Goal: Task Accomplishment & Management: Use online tool/utility

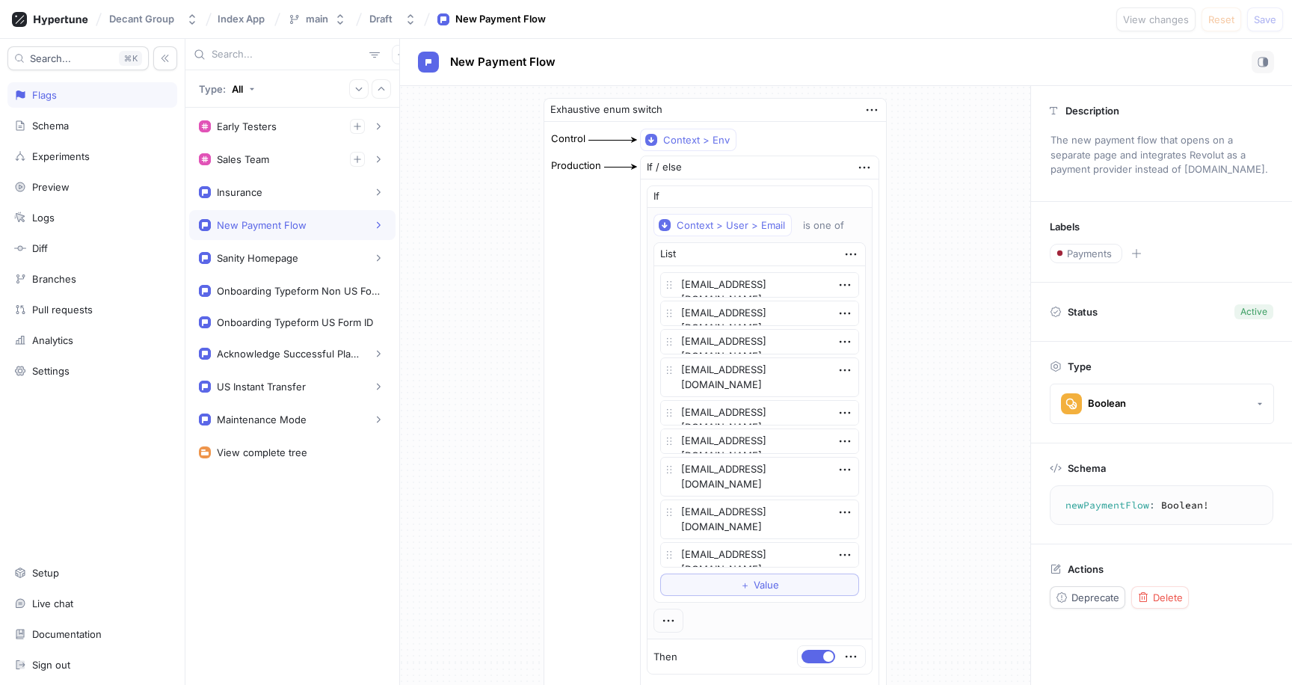
click at [507, 363] on div "Exhaustive enum switch Control Context > Env Production If / else If Context > …" at bounding box center [715, 478] width 630 height 785
type textarea "x"
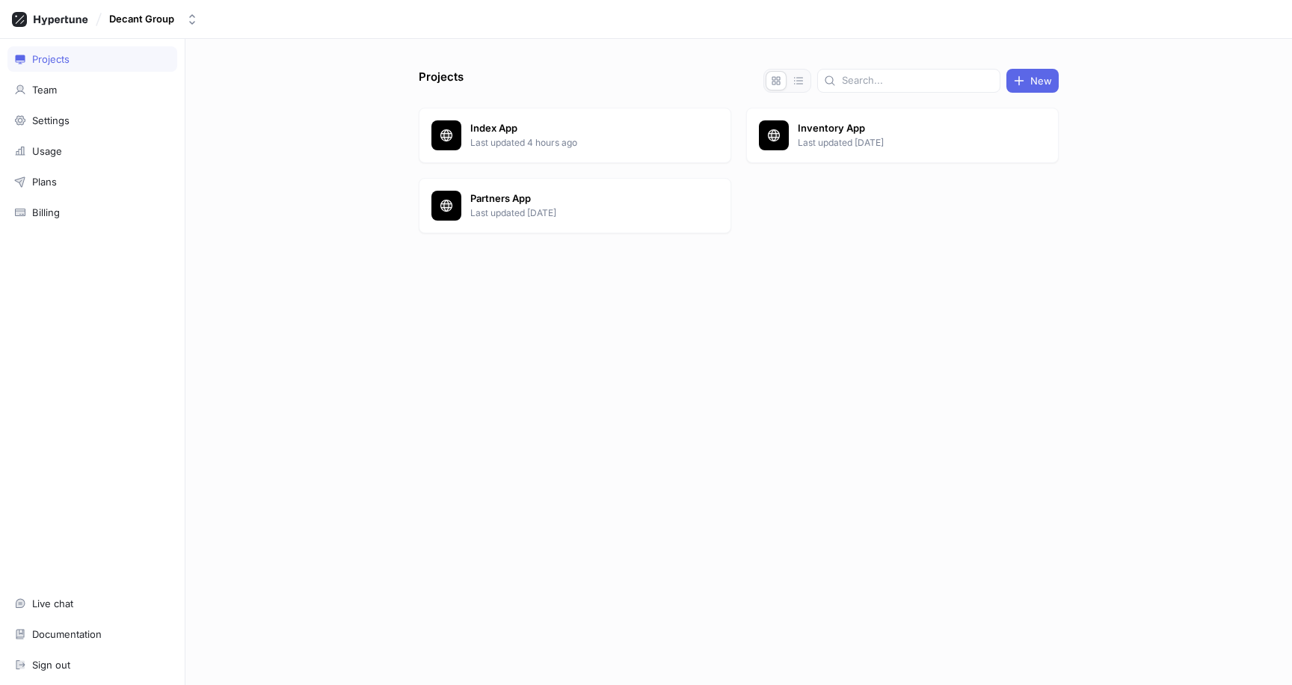
click at [509, 130] on p "Index App" at bounding box center [578, 128] width 217 height 15
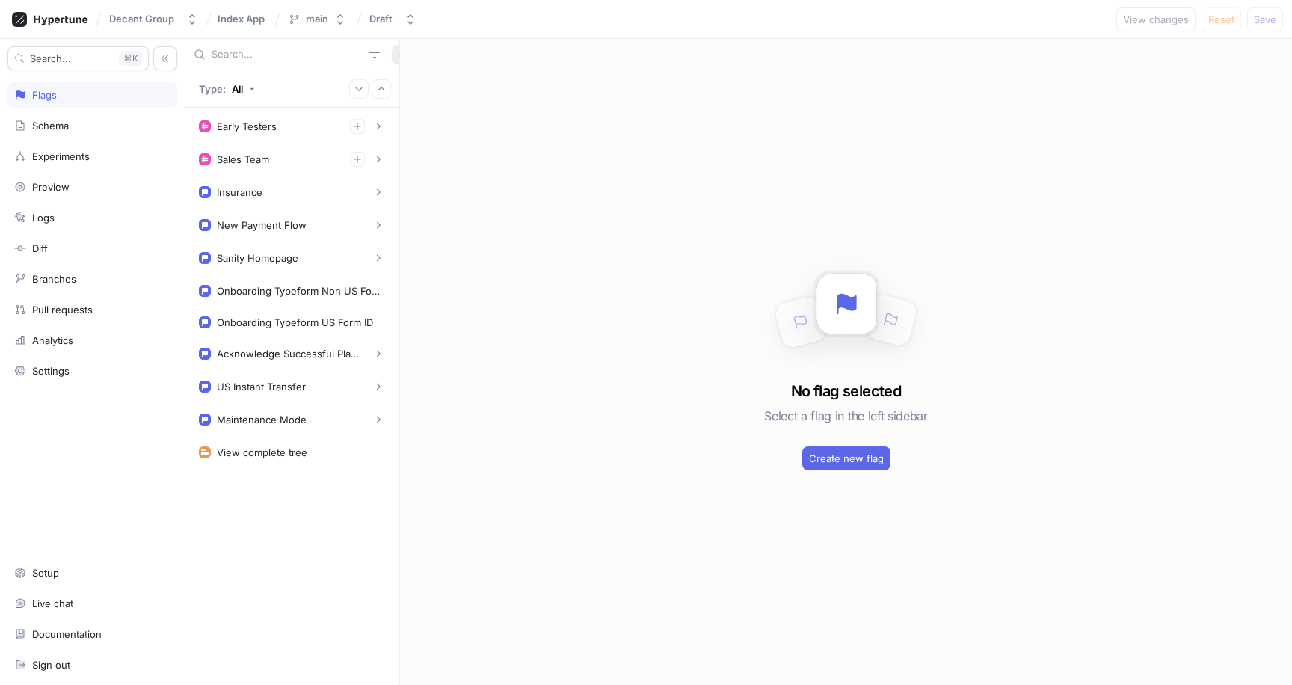
click at [398, 54] on icon "button" at bounding box center [401, 54] width 7 height 7
click at [409, 82] on p "Flag" at bounding box center [403, 83] width 19 height 15
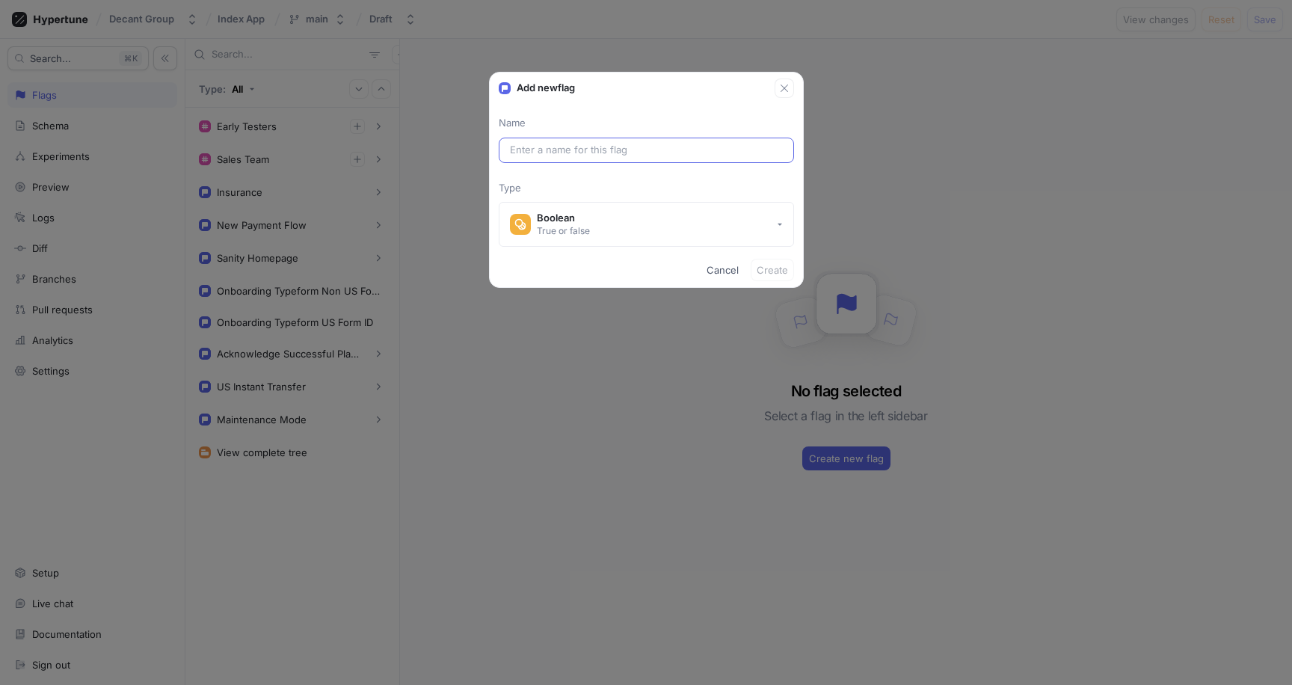
click at [574, 155] on input "text" at bounding box center [646, 150] width 273 height 15
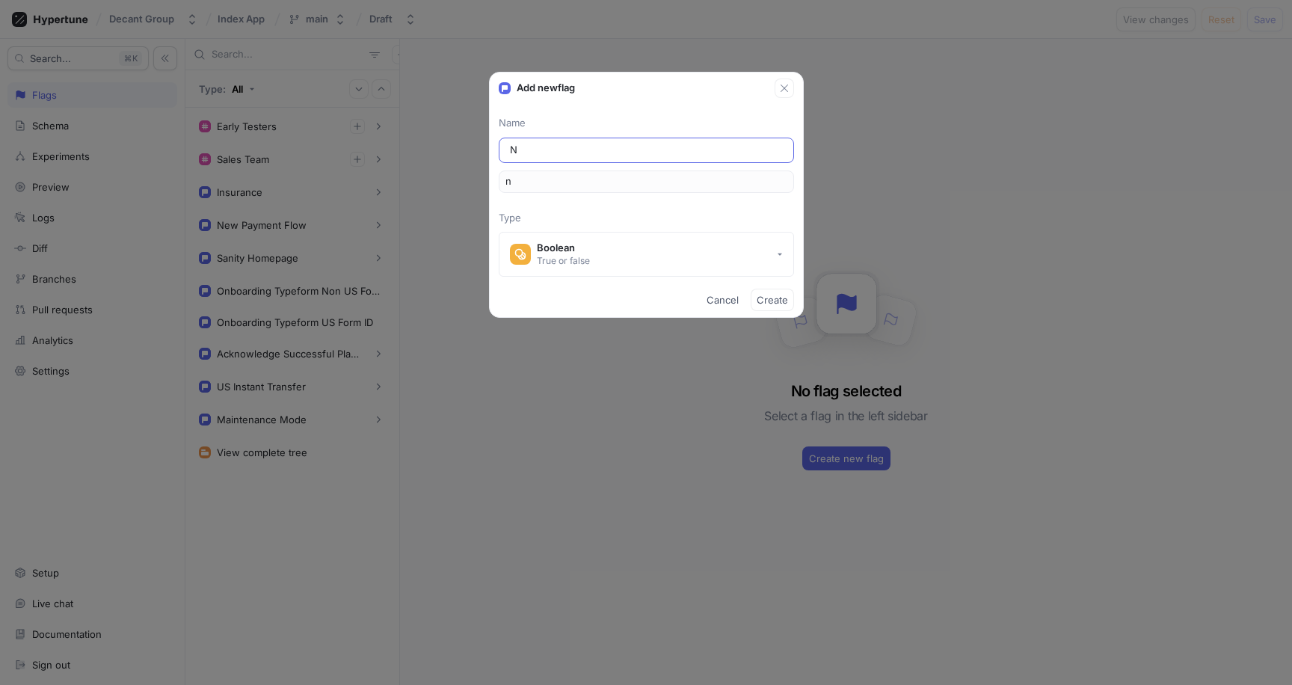
type input "Ne"
type input "ne"
type input "New"
type input "new"
type input "New O"
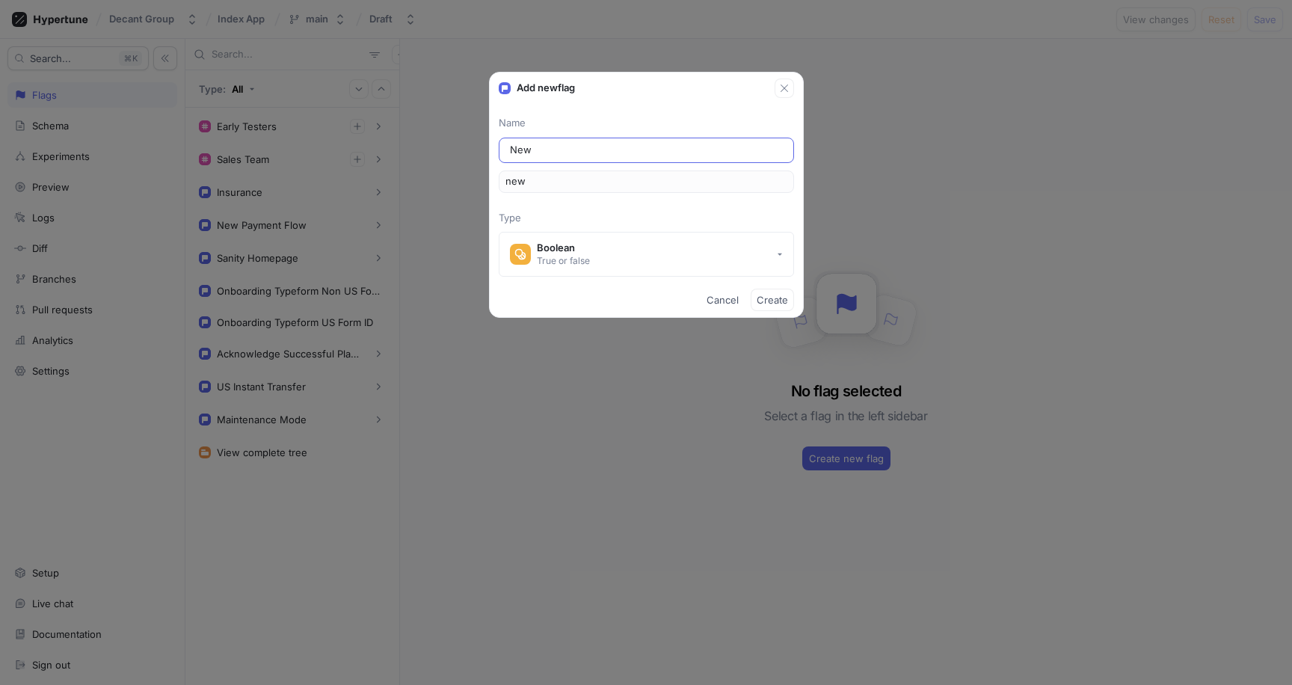
type input "newO"
type input "New On"
type input "newOn"
type input "New Onb"
type input "newOnb"
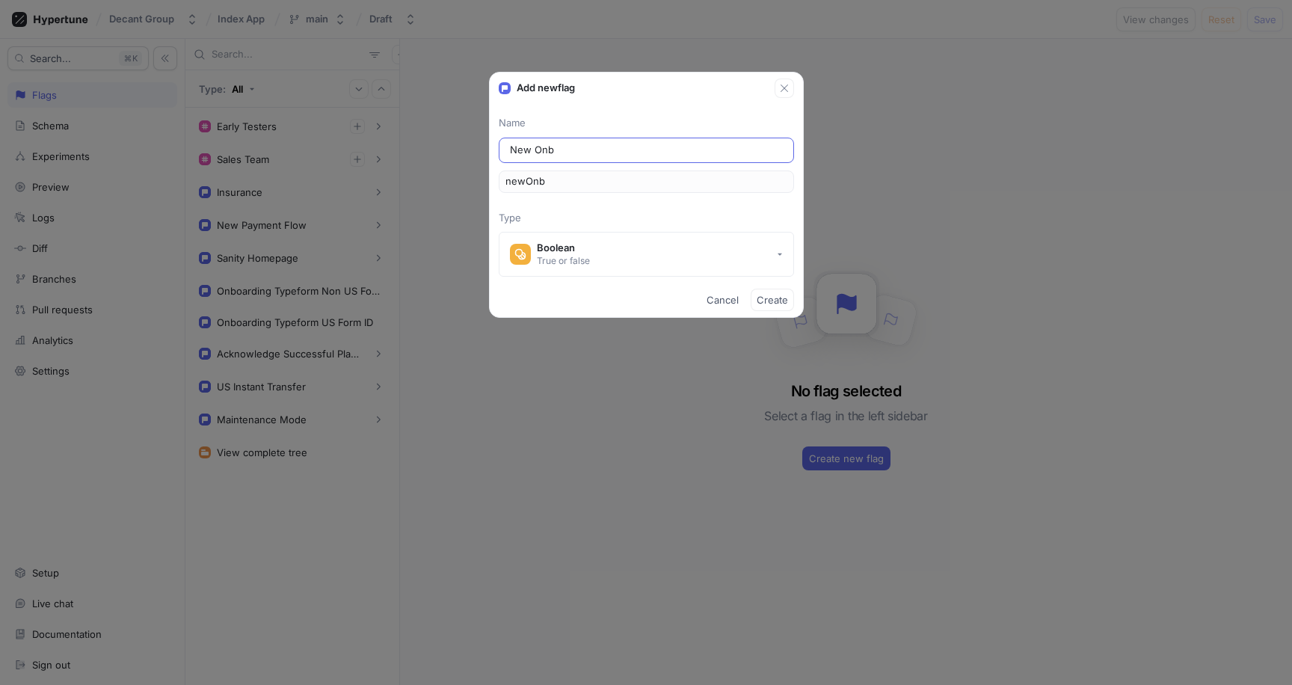
type input "New Onbo"
type input "newOnbo"
type input "New Onboa"
type input "newOnboa"
type input "New Onboar"
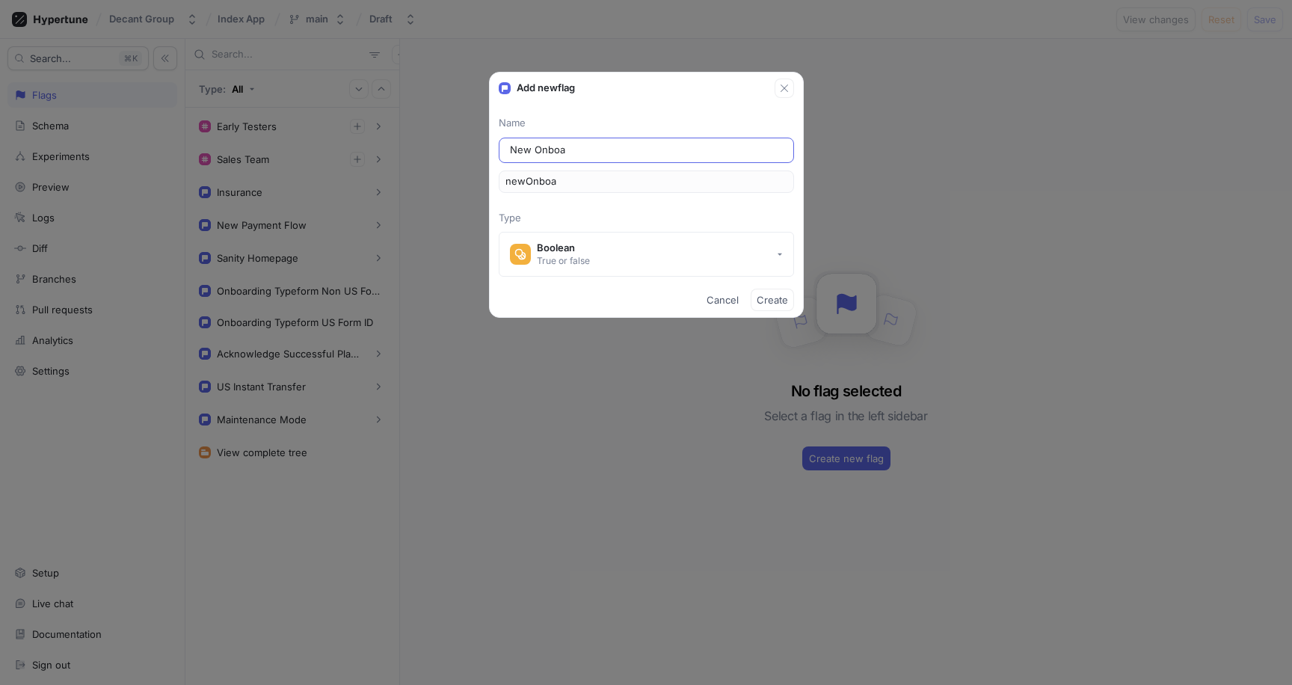
type input "newOnboar"
type input "New Onboard"
type input "newOnboard"
type input "New Onboardi"
type input "newOnboardi"
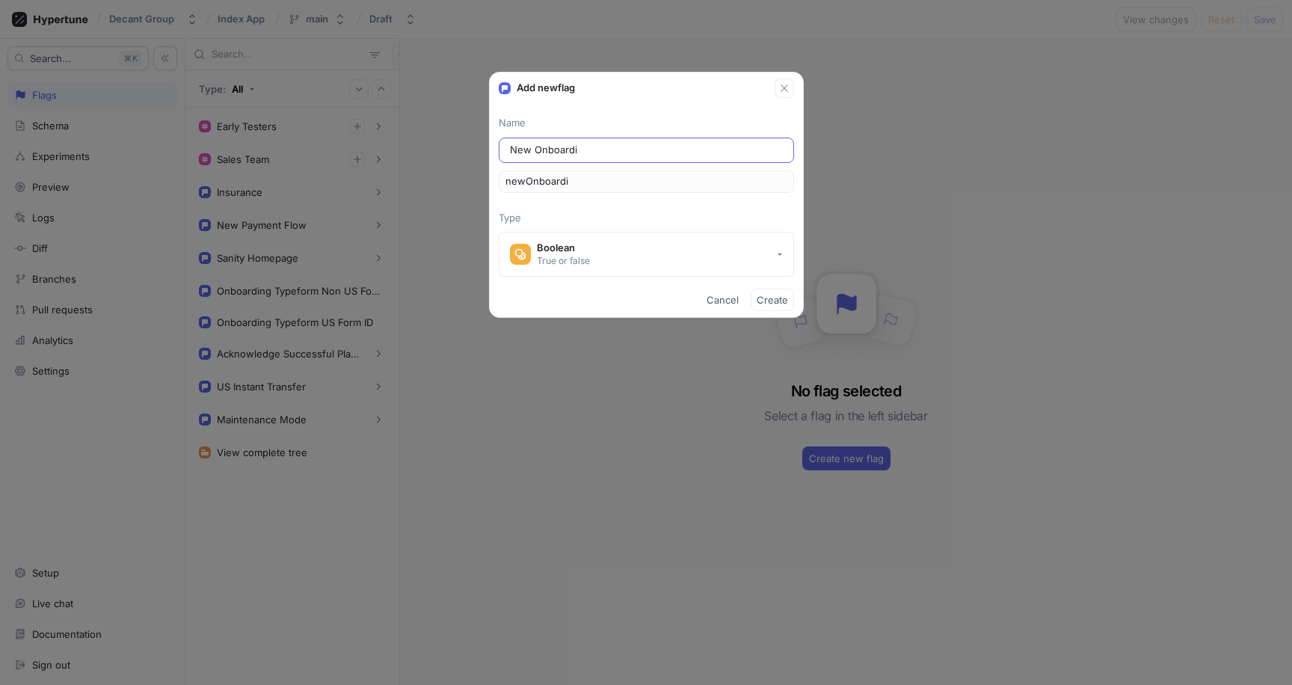
type input "New Onboardin"
type input "newOnboardin"
type input "New Onboarding"
type input "newOnboarding"
type input "New Onboarding F"
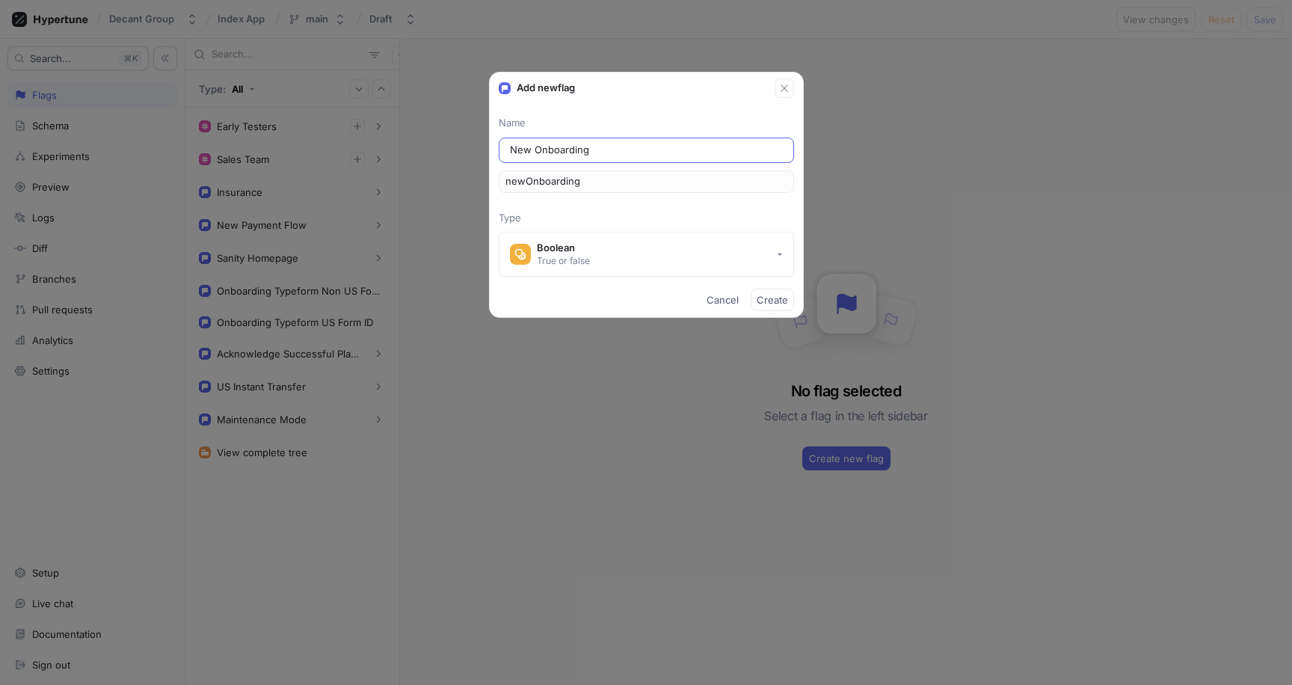
type input "newOnboardingF"
type input "New Onboarding Fl"
type input "newOnboardingFl"
type input "New Onboarding Flo"
type input "newOnboardingFlo"
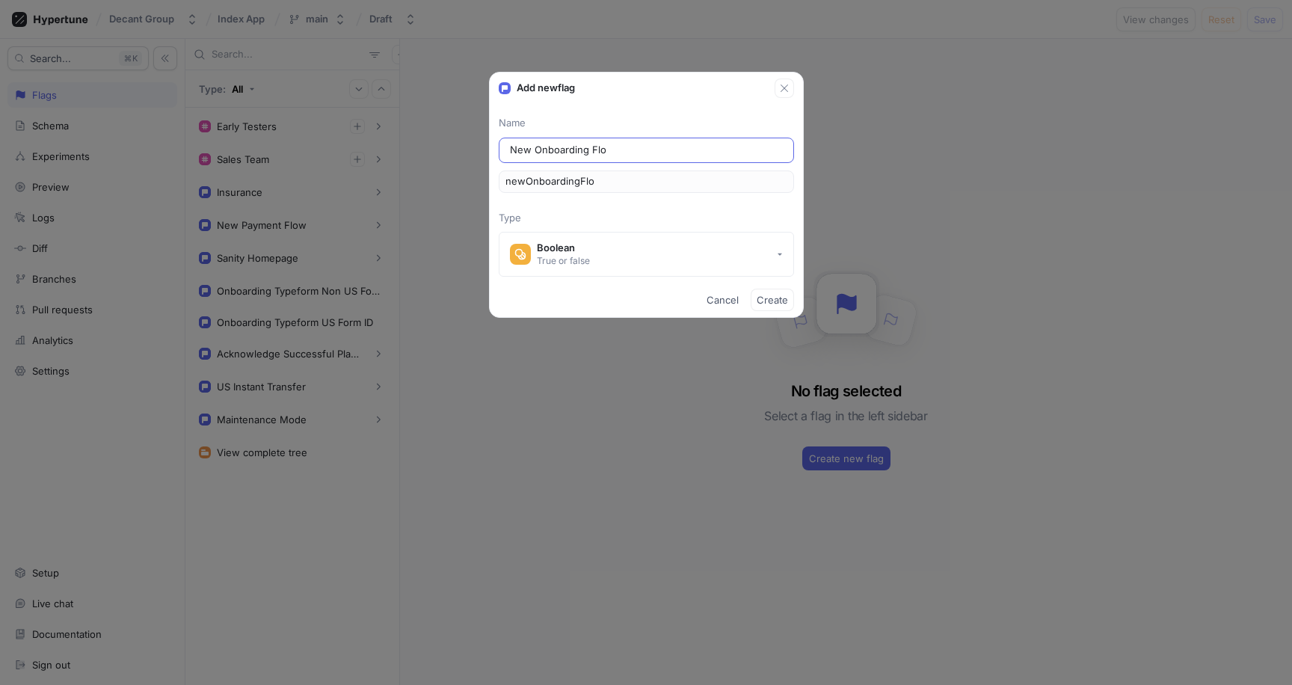
type input "New Onboarding Flow"
type input "newOnboardingFlow"
type input "New Onboarding Flow"
click at [779, 307] on button "Create" at bounding box center [772, 300] width 43 height 22
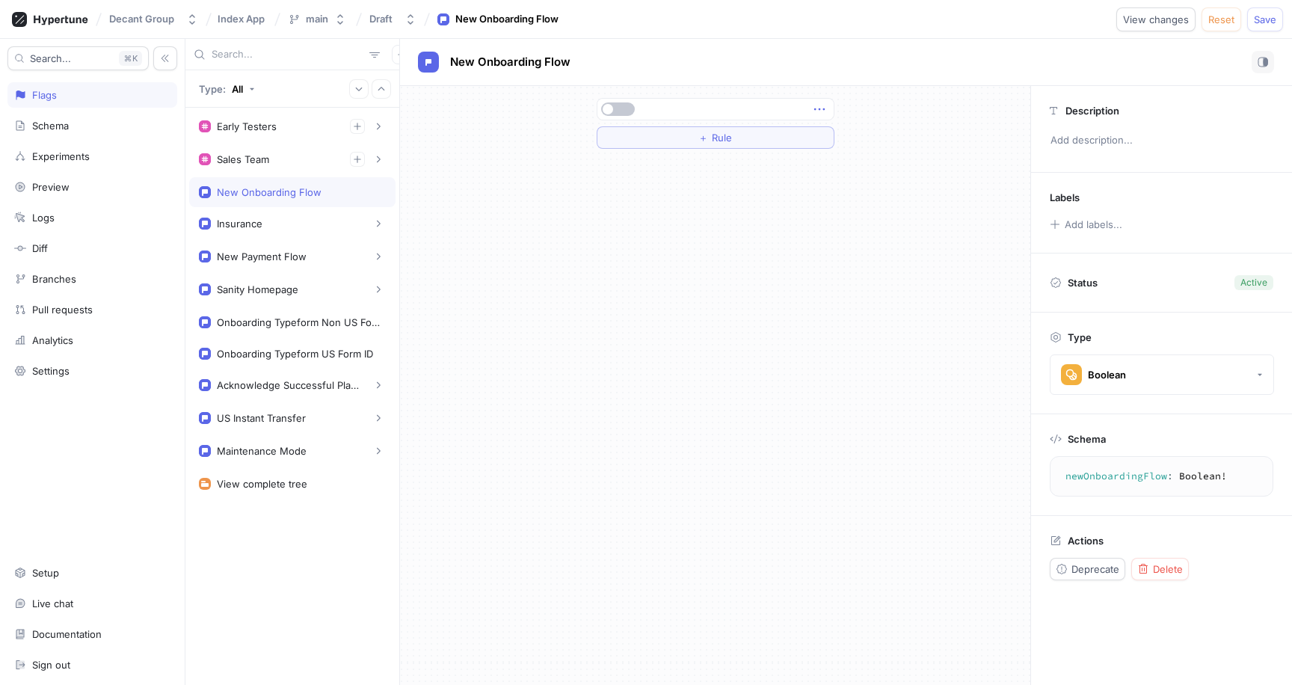
click at [817, 105] on icon "button" at bounding box center [819, 109] width 16 height 16
click at [826, 130] on div "Delete" at bounding box center [878, 136] width 127 height 25
click at [690, 109] on div "Select expression..." at bounding box center [648, 109] width 92 height 13
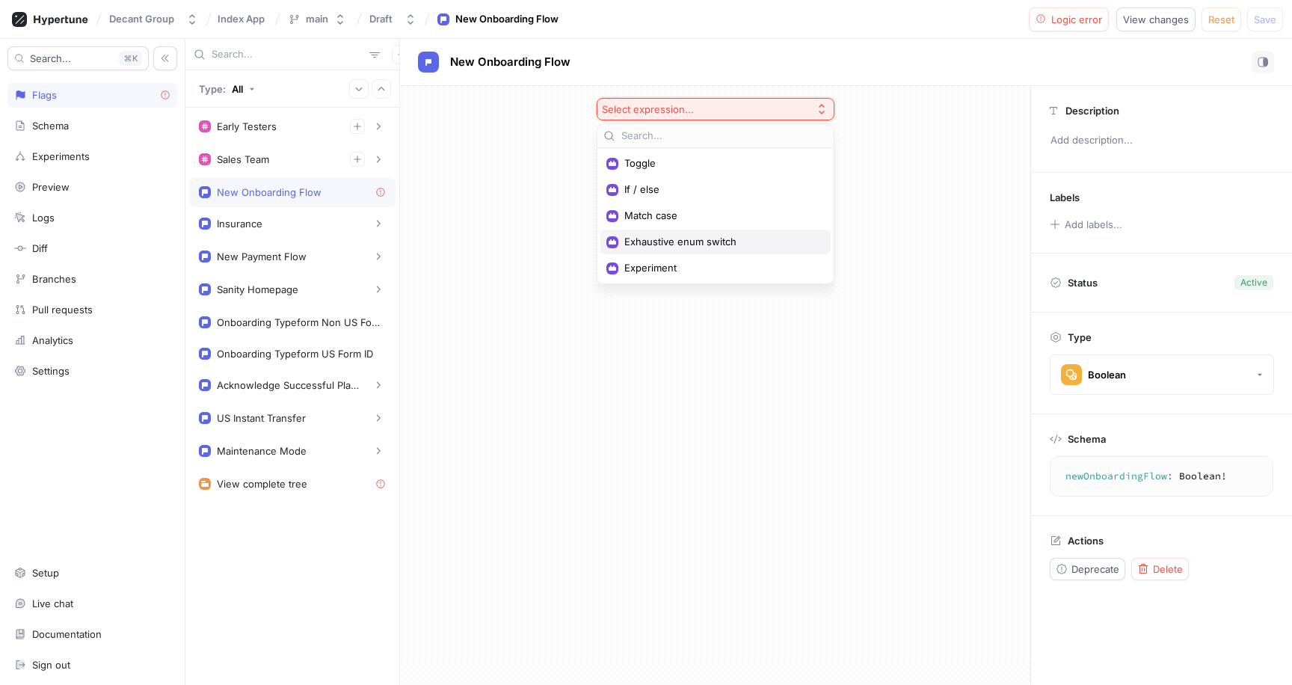
click at [681, 244] on span "Exhaustive enum switch" at bounding box center [721, 242] width 193 height 13
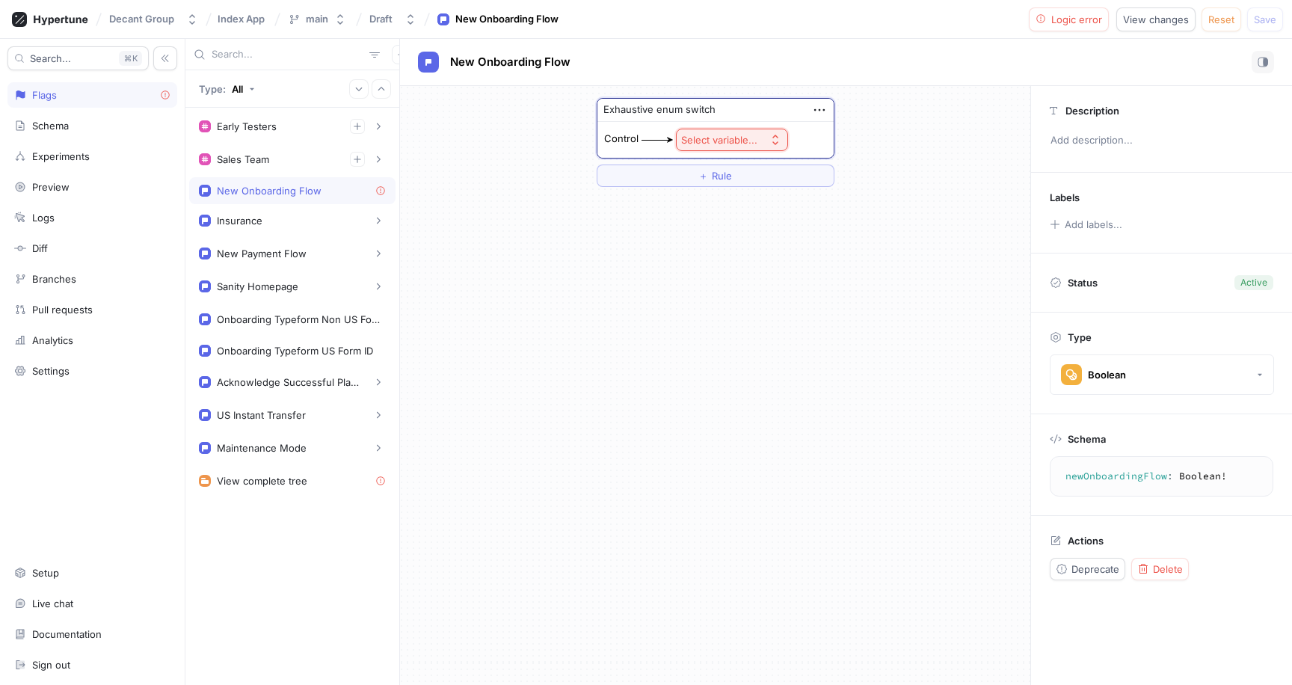
click at [730, 132] on button "Select variable..." at bounding box center [732, 140] width 112 height 22
click at [727, 189] on span "Context > Env" at bounding box center [774, 194] width 138 height 13
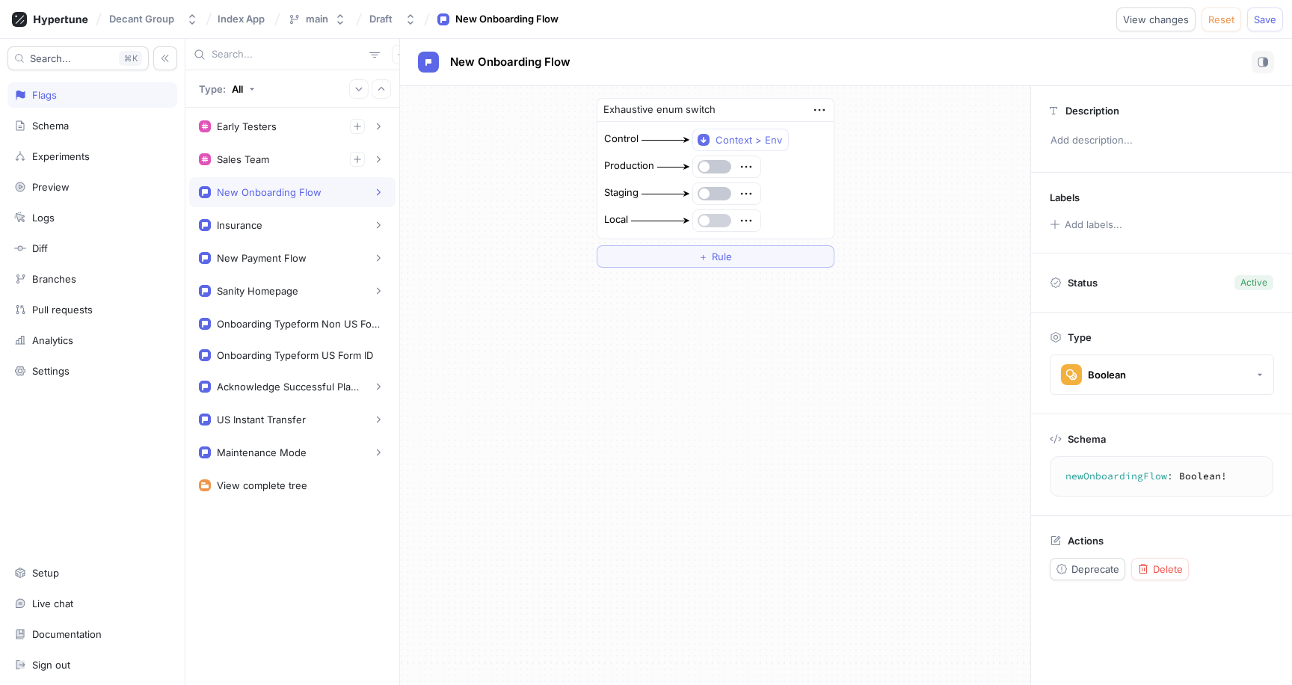
click at [705, 222] on span "button" at bounding box center [704, 220] width 10 height 10
click at [1097, 228] on button "Add labels..." at bounding box center [1086, 224] width 82 height 19
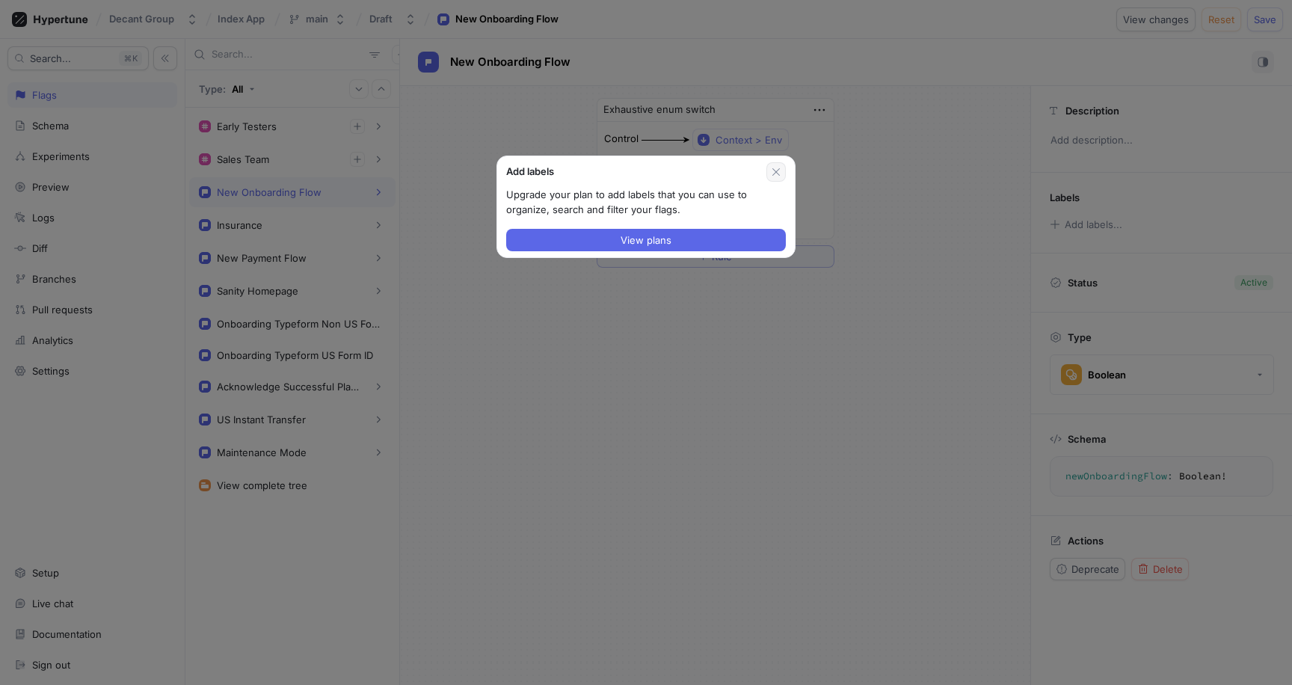
click at [773, 168] on icon "button" at bounding box center [776, 172] width 12 height 12
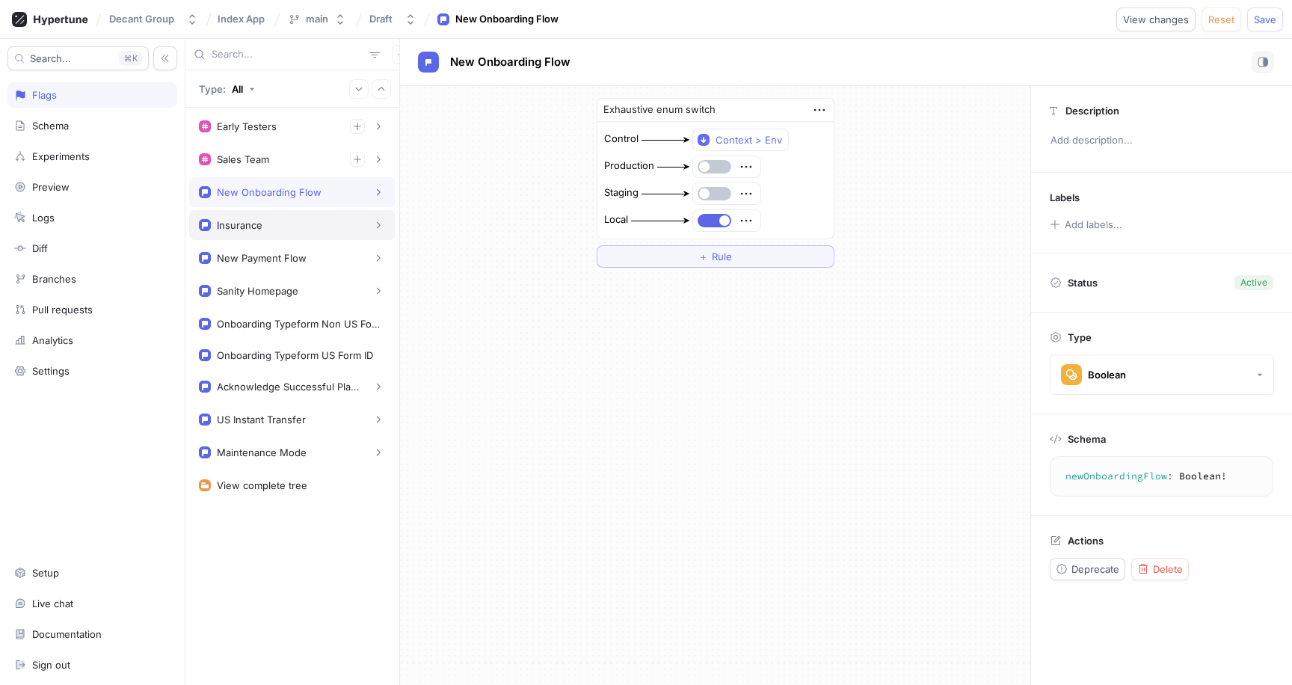
click at [291, 227] on div "Insurance" at bounding box center [292, 225] width 187 height 15
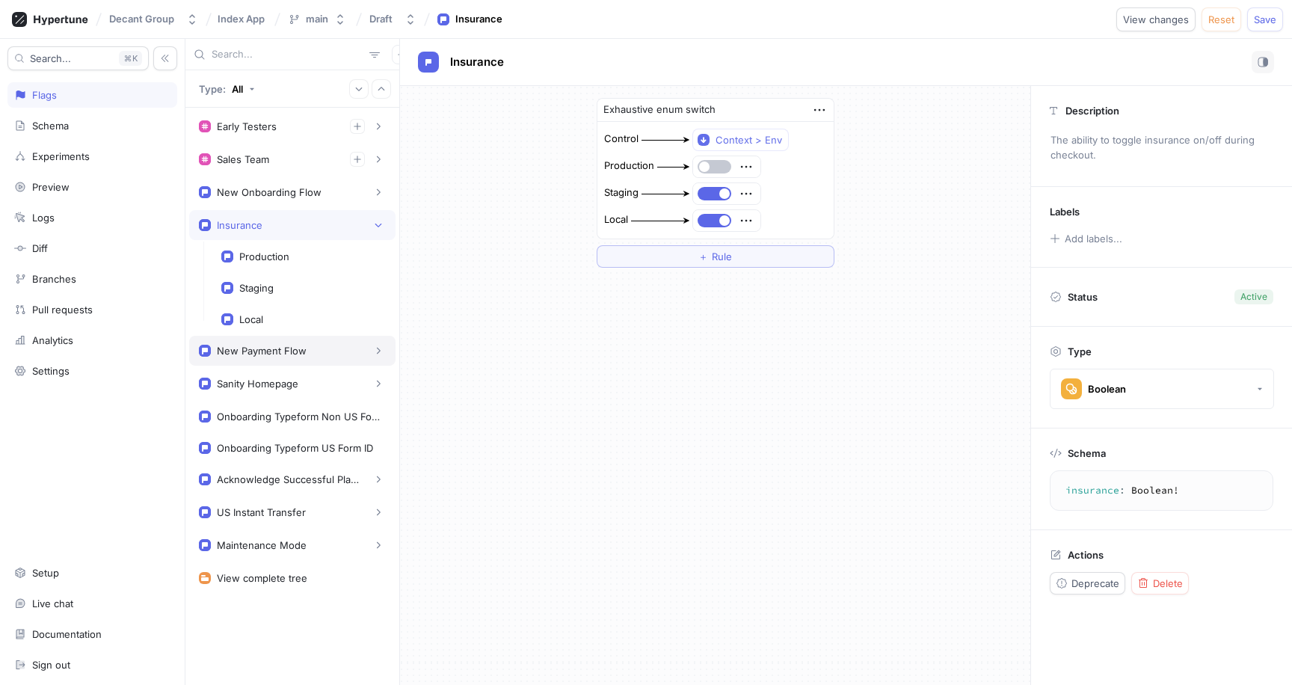
click at [277, 355] on div "New Payment Flow" at bounding box center [262, 351] width 90 height 12
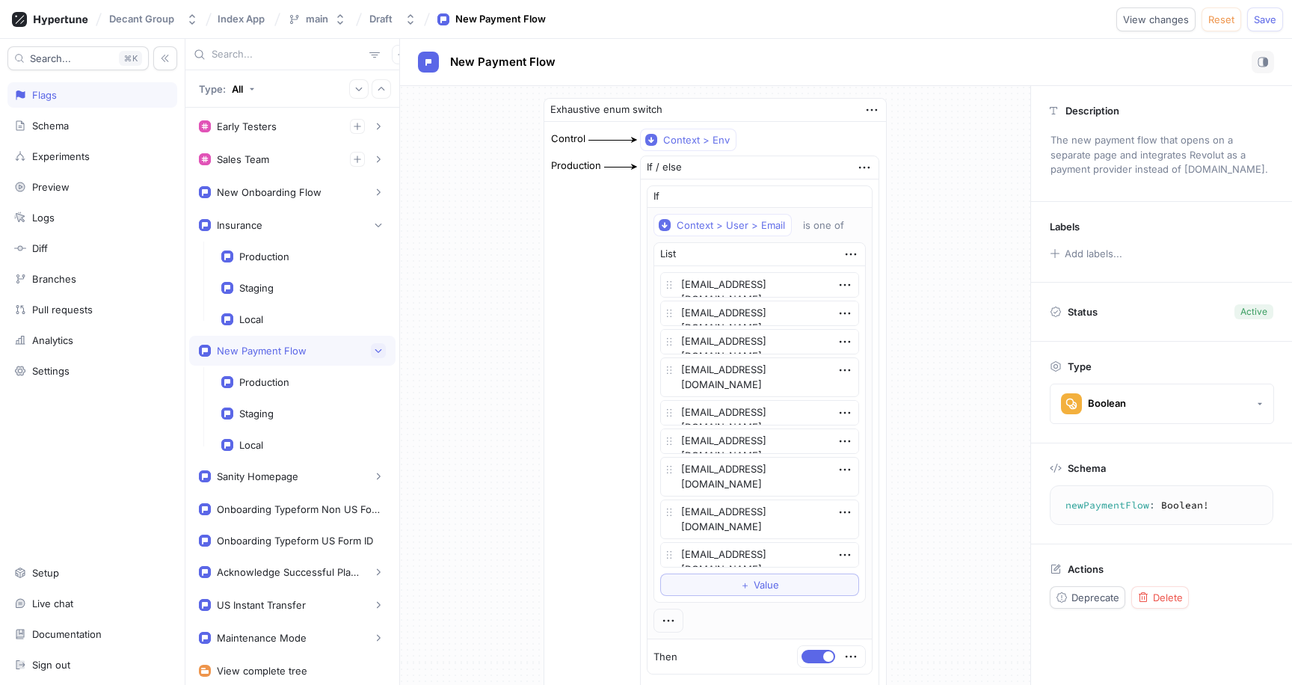
click at [374, 349] on icon "button" at bounding box center [378, 350] width 9 height 9
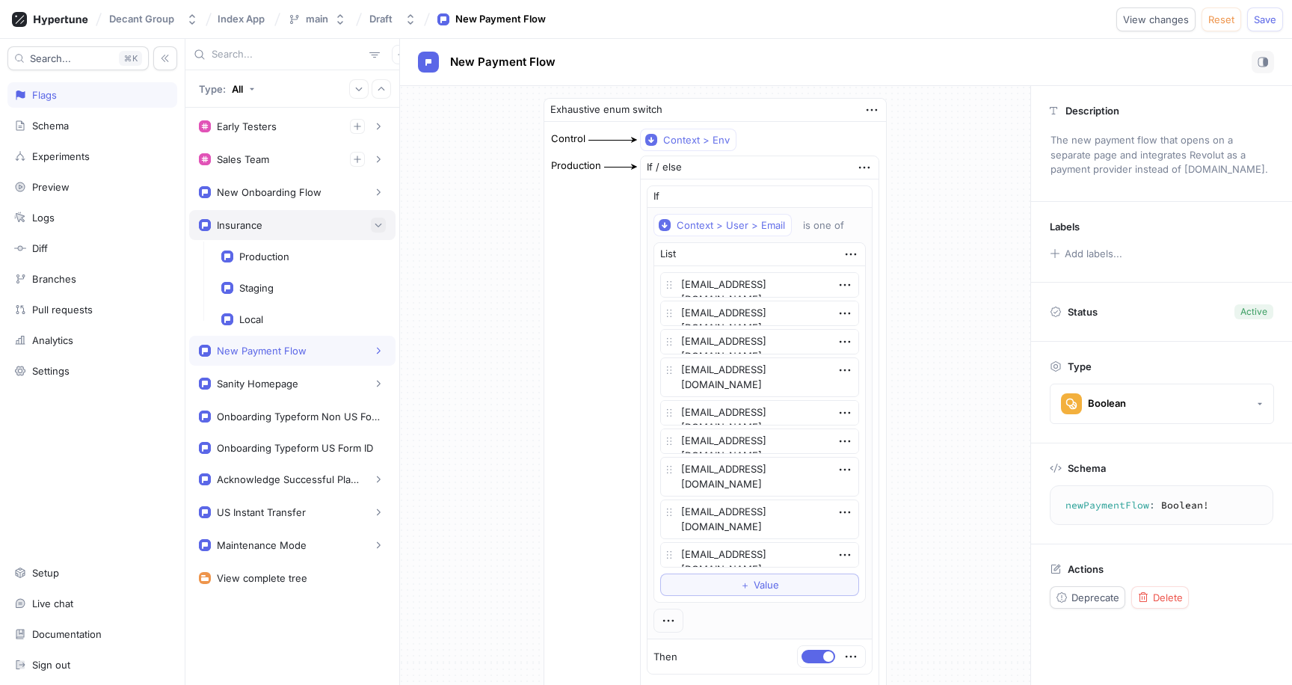
click at [372, 224] on button "button" at bounding box center [378, 225] width 15 height 15
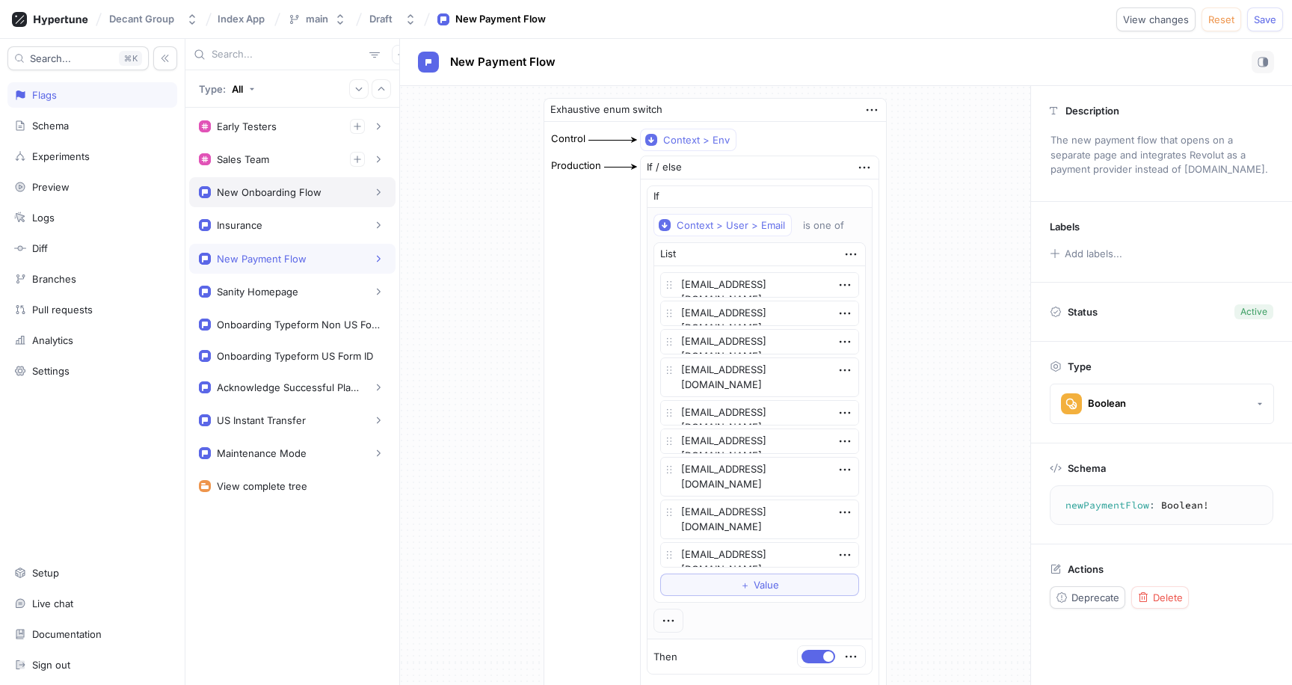
click at [287, 193] on div "New Onboarding Flow" at bounding box center [269, 192] width 105 height 12
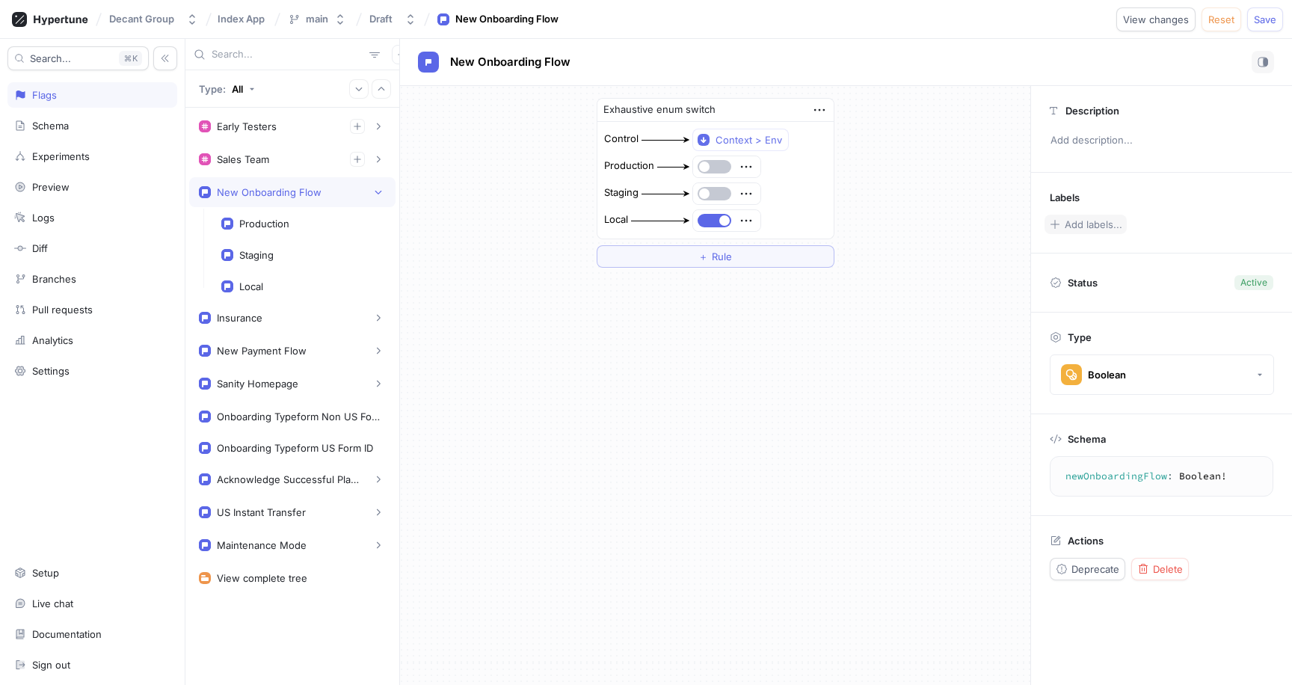
click at [1118, 233] on button "Add labels..." at bounding box center [1086, 224] width 82 height 19
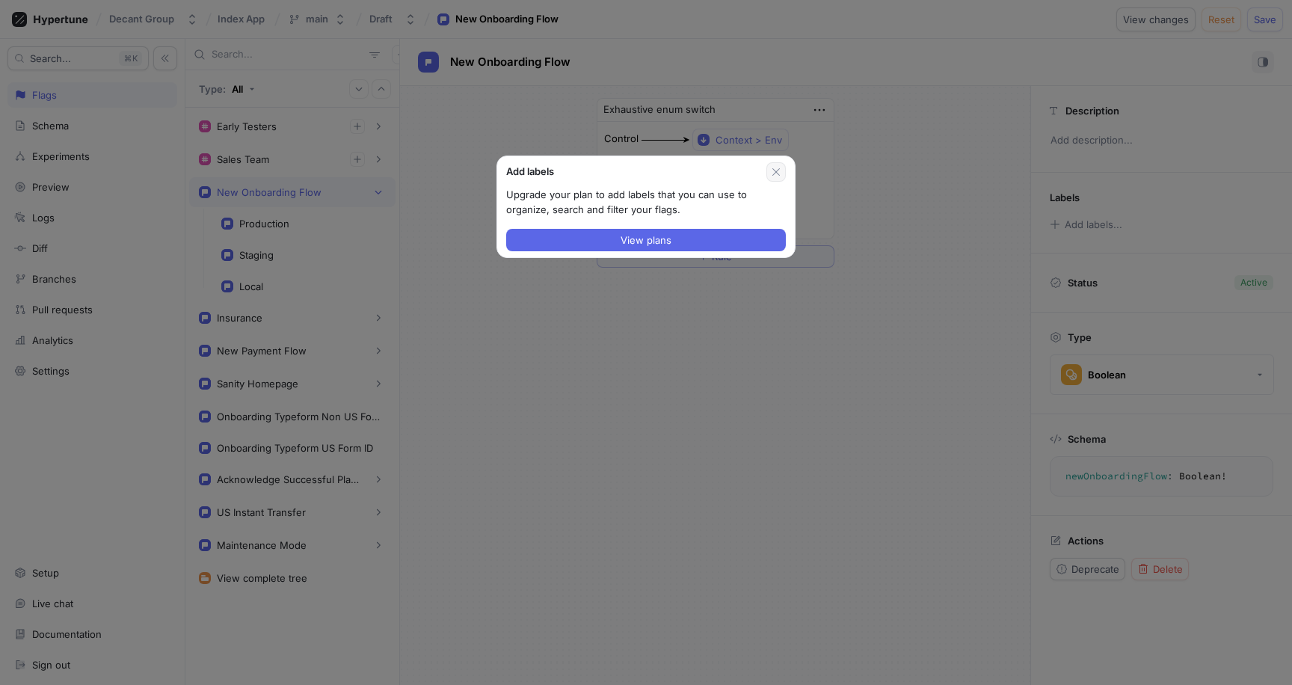
click at [771, 168] on icon "button" at bounding box center [776, 172] width 12 height 12
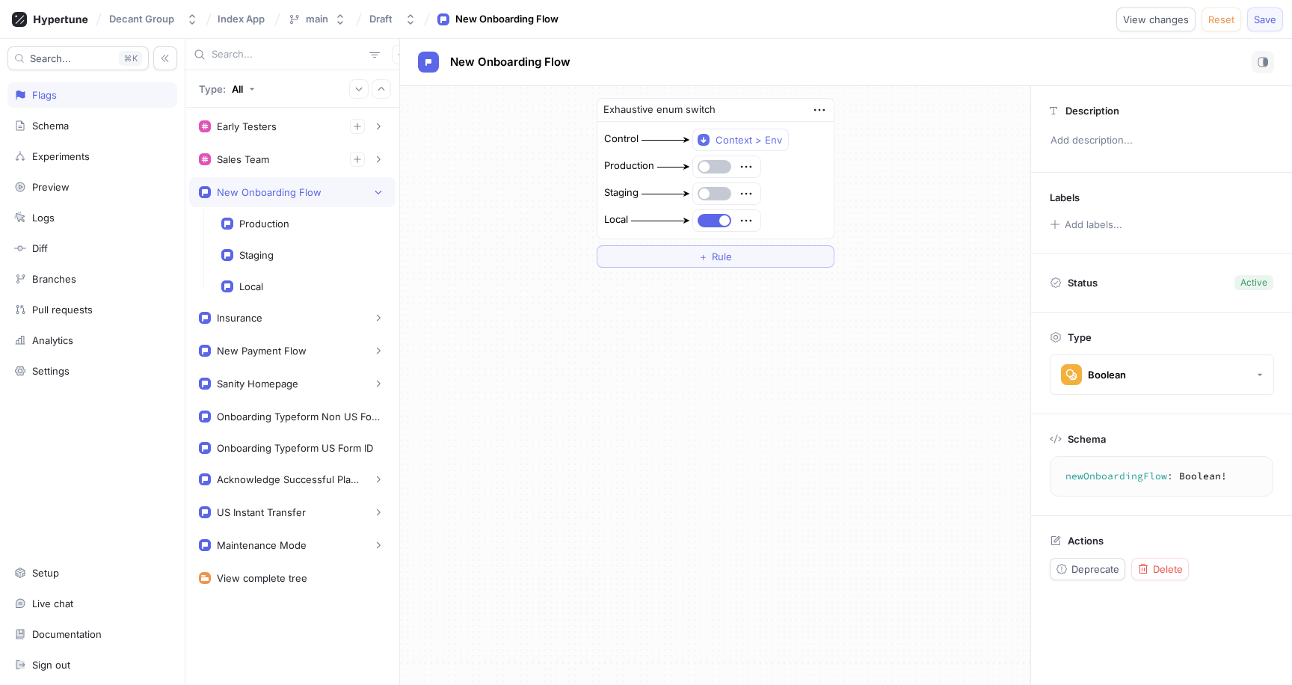
click at [1264, 16] on span "Save" at bounding box center [1265, 19] width 22 height 9
click at [464, 234] on div "Exhaustive enum switch Control Context > Env Production Staging Local ＋ Rule" at bounding box center [715, 183] width 630 height 194
click at [272, 319] on div "Insurance" at bounding box center [292, 317] width 187 height 15
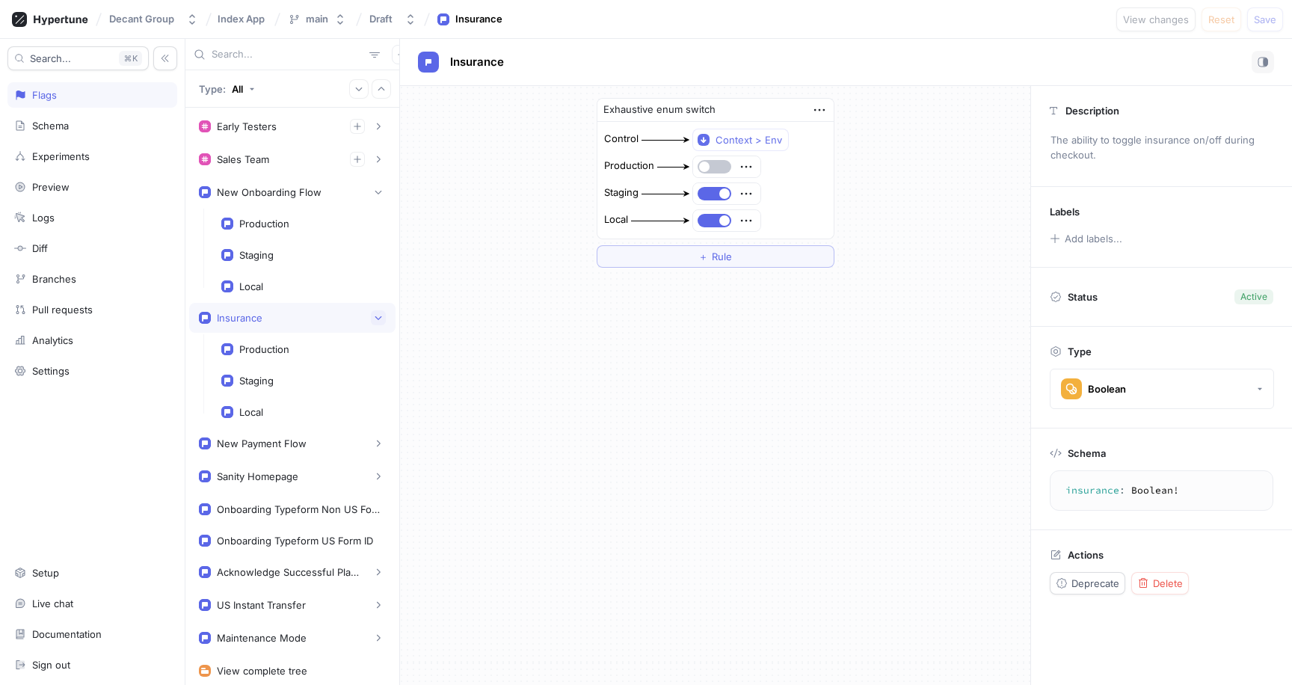
click at [371, 325] on button "button" at bounding box center [378, 317] width 15 height 15
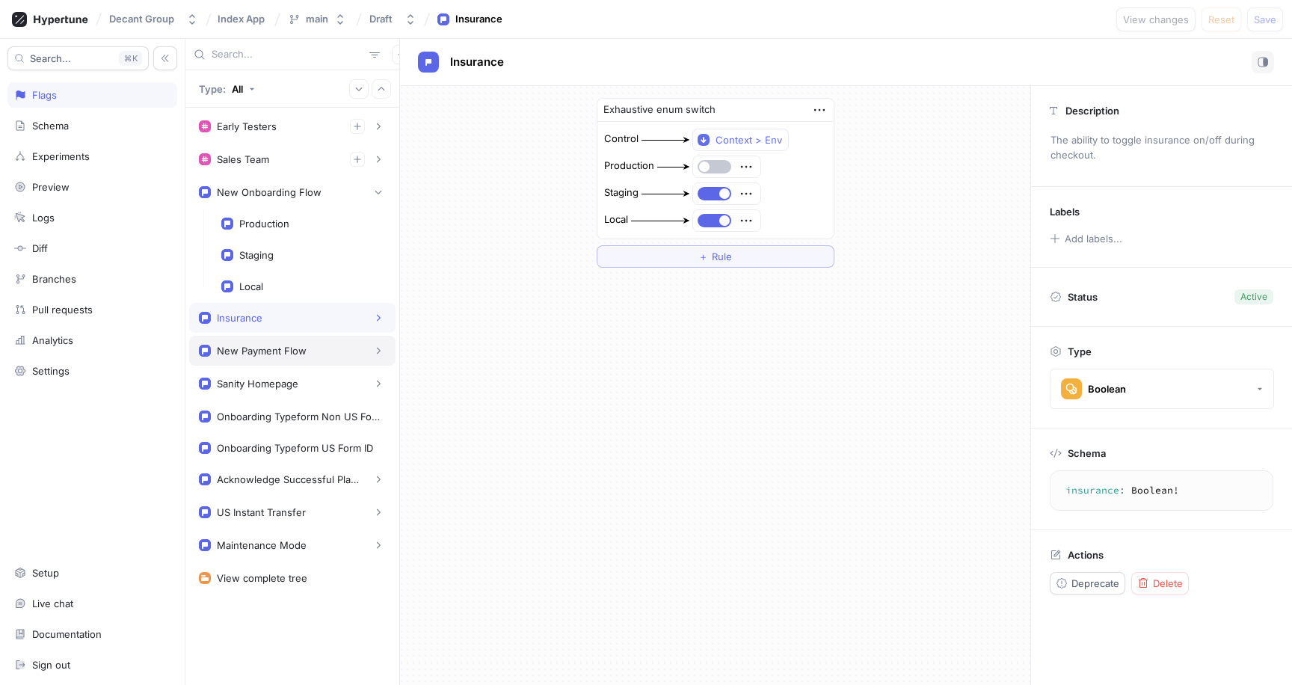
click at [298, 349] on div "New Payment Flow" at bounding box center [262, 351] width 90 height 12
type textarea "newPaymentFlow: Boolean!"
type textarea "x"
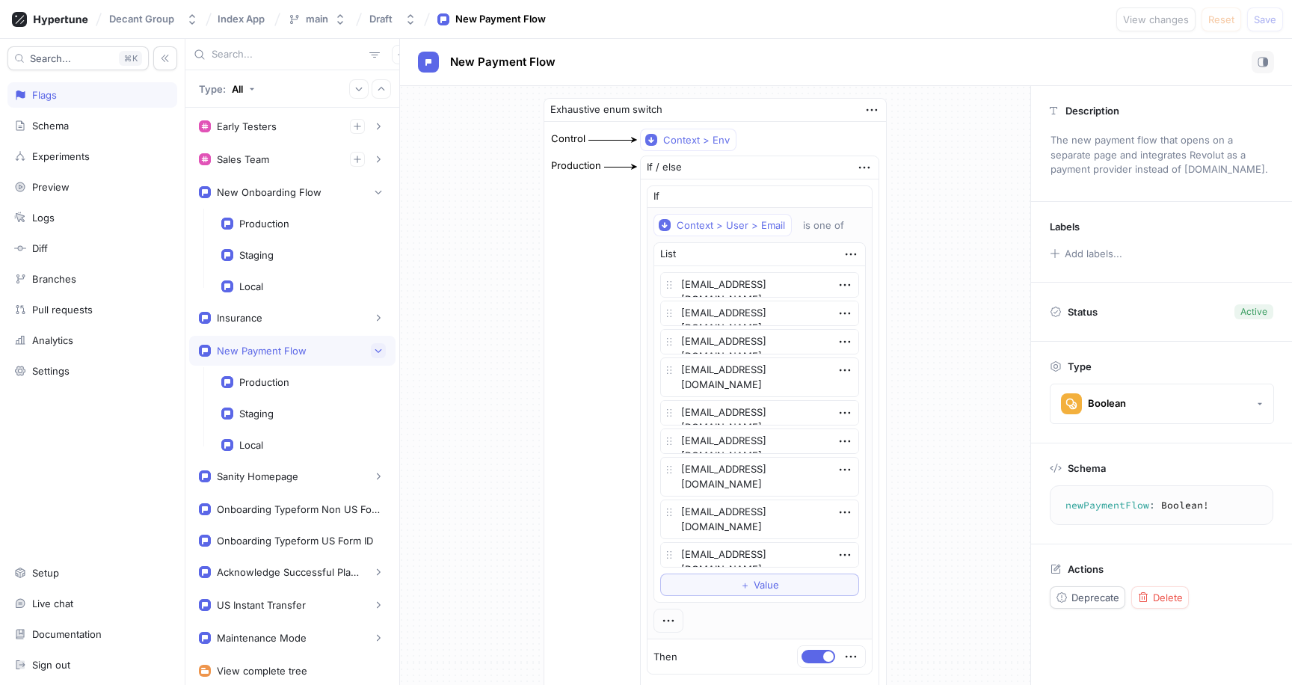
click at [374, 349] on icon "button" at bounding box center [378, 350] width 9 height 9
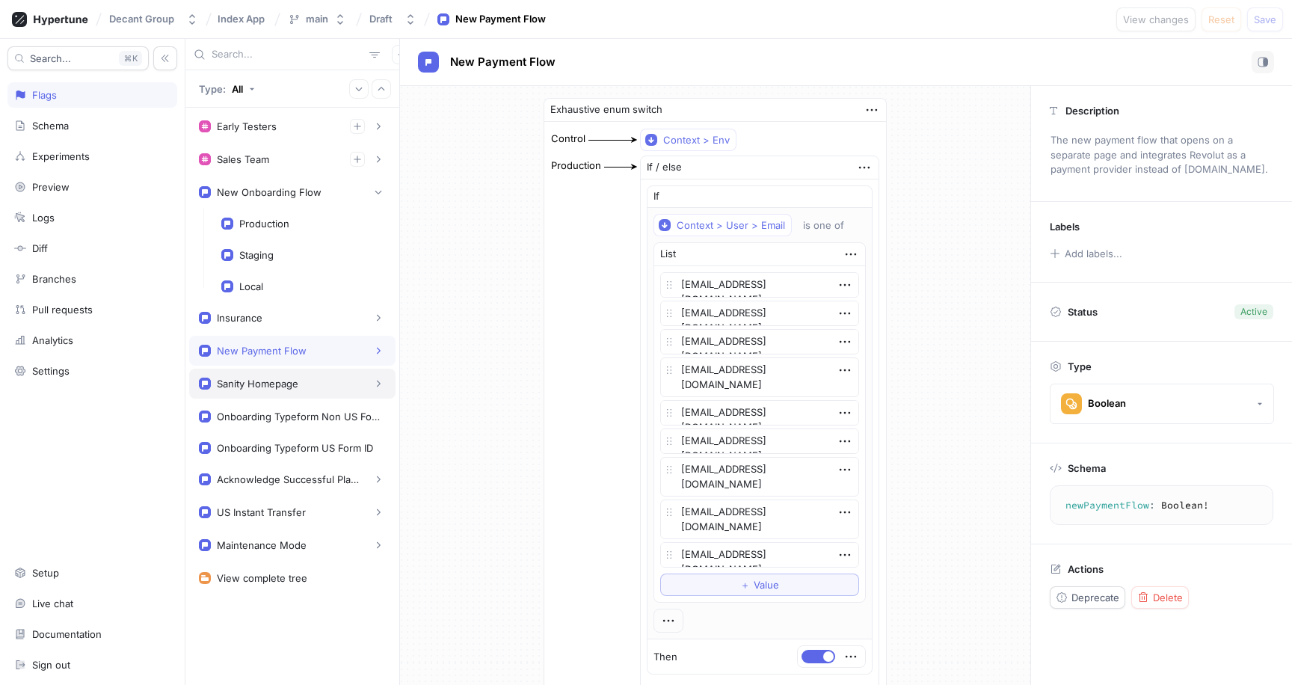
click at [309, 392] on div "Sanity Homepage" at bounding box center [292, 384] width 206 height 30
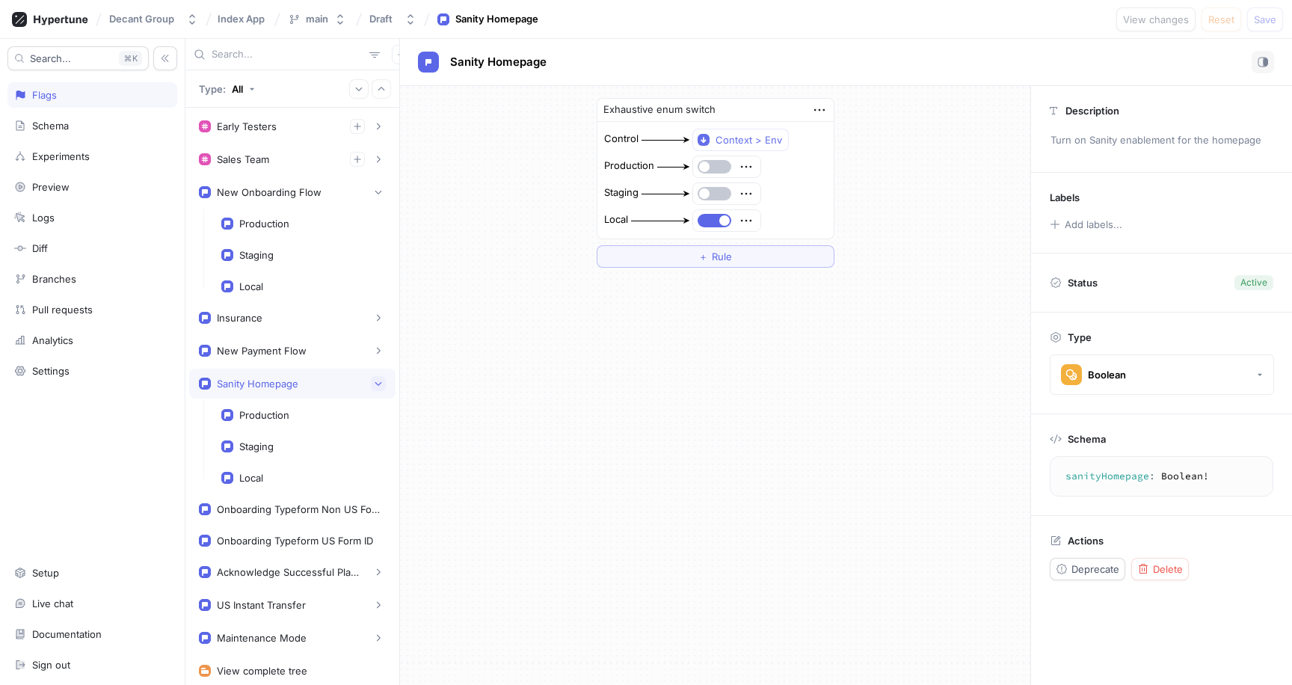
click at [375, 384] on icon "button" at bounding box center [378, 384] width 7 height 4
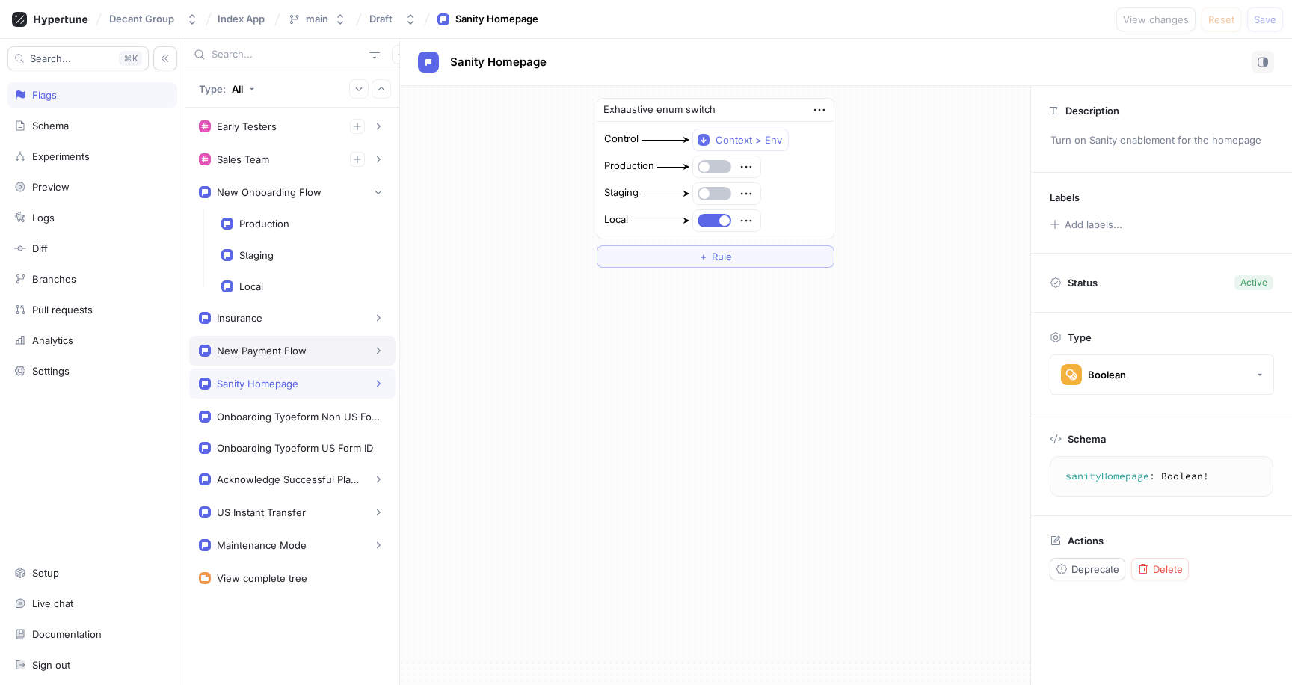
click at [289, 348] on div "New Payment Flow" at bounding box center [262, 351] width 90 height 12
type textarea "newPaymentFlow: Boolean!"
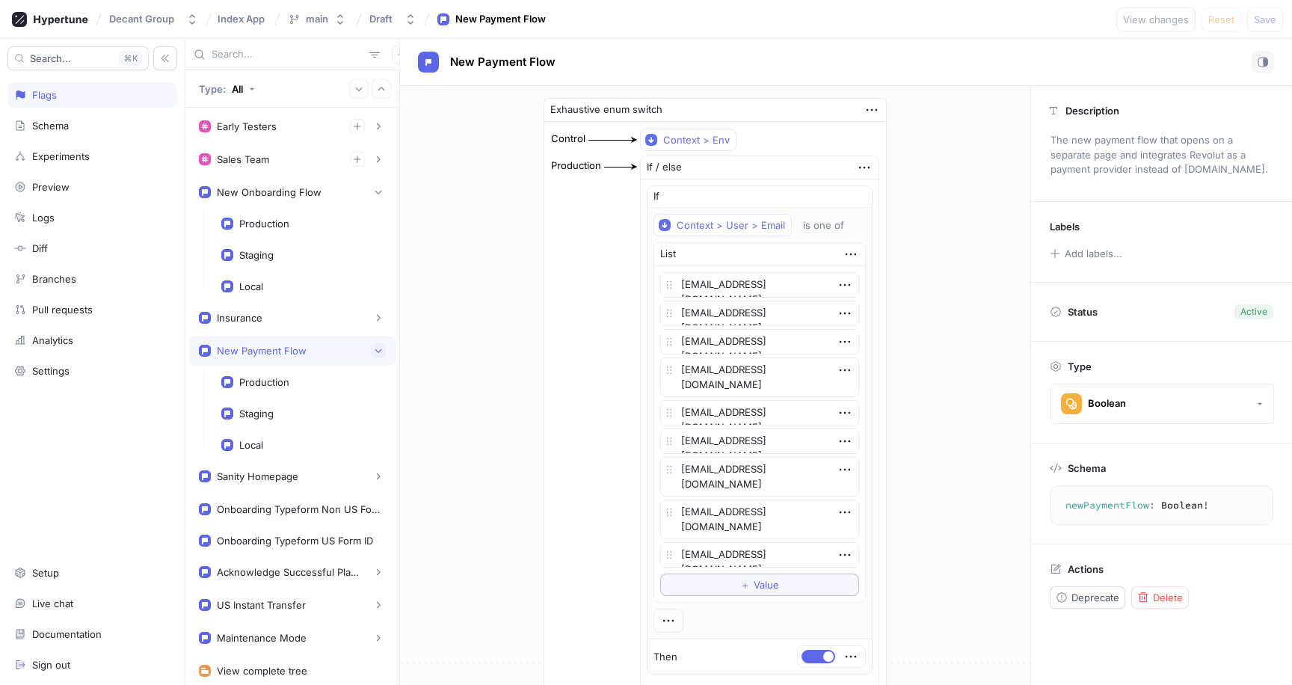
click at [374, 350] on icon "button" at bounding box center [378, 350] width 9 height 9
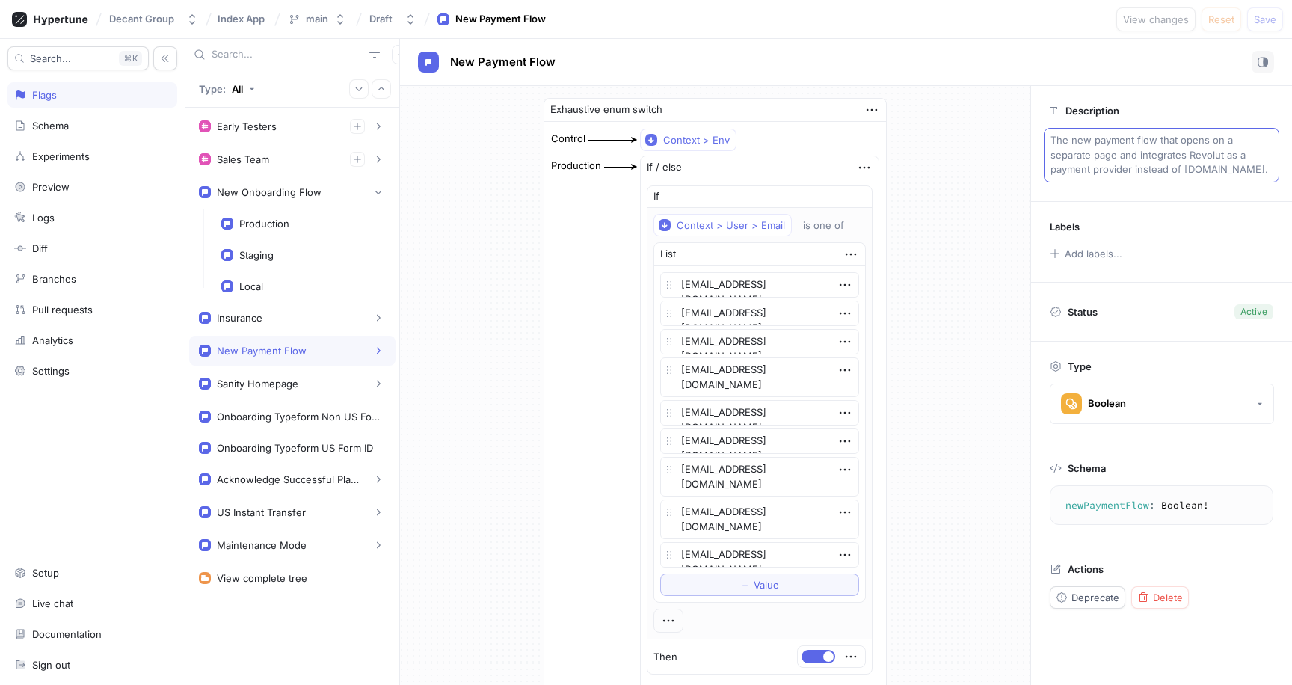
click at [1195, 153] on p "The new payment flow that opens on a separate page and integrates Revolut as a …" at bounding box center [1162, 155] width 236 height 55
click at [1162, 162] on textarea "The new payment flow that opens on a separate page and integrates Revolut as a …" at bounding box center [1162, 155] width 236 height 55
type textarea "x"
click at [426, 248] on div "Exhaustive enum switch Control Context > Env Production If / else If Context > …" at bounding box center [715, 478] width 630 height 785
click at [267, 187] on div "New Onboarding Flow" at bounding box center [269, 192] width 105 height 12
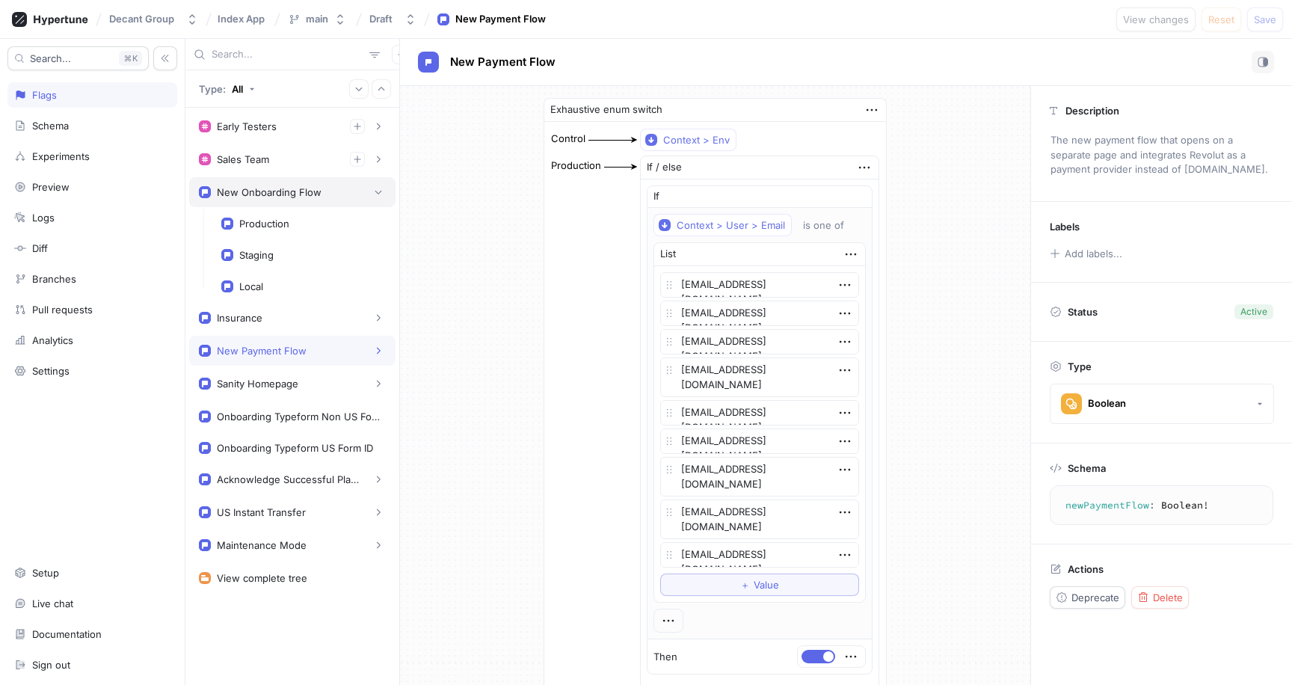
type textarea "newOnboardingFlow: Boolean!"
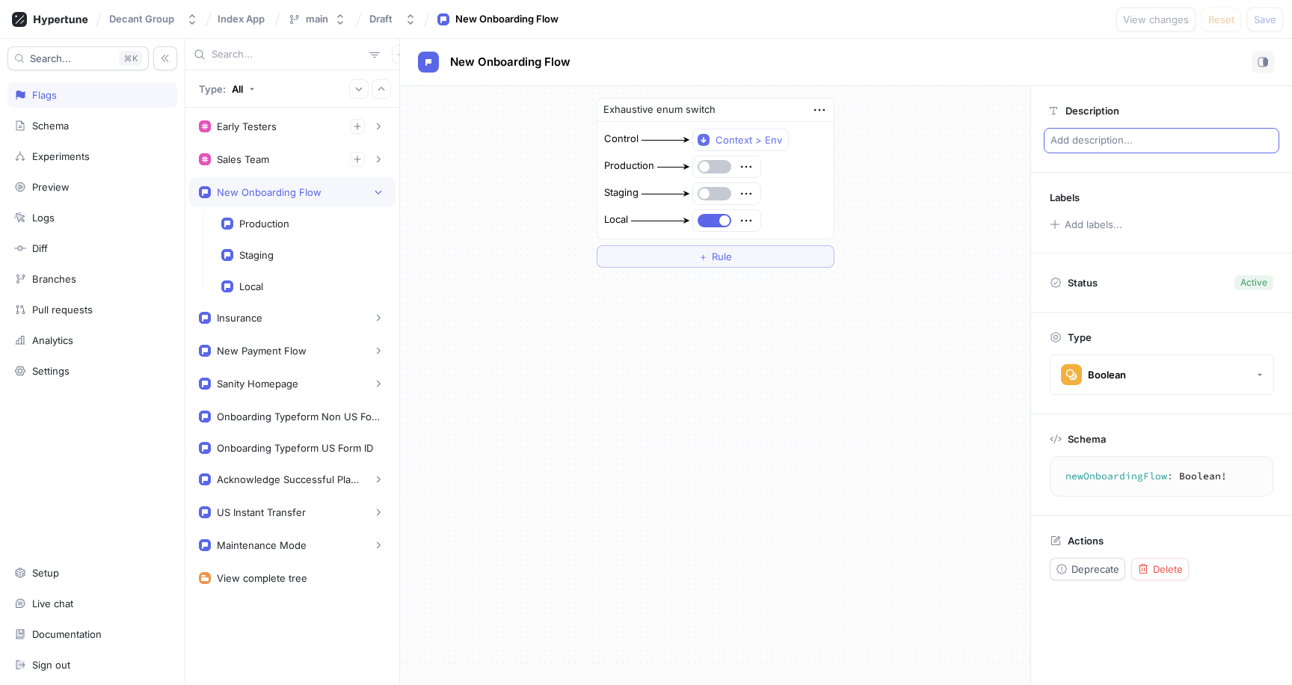
click at [1123, 135] on p "Add description..." at bounding box center [1162, 140] width 236 height 25
type textarea "x"
type textarea "The new payment flow that opens on a separate page and integrates Revolut as a …"
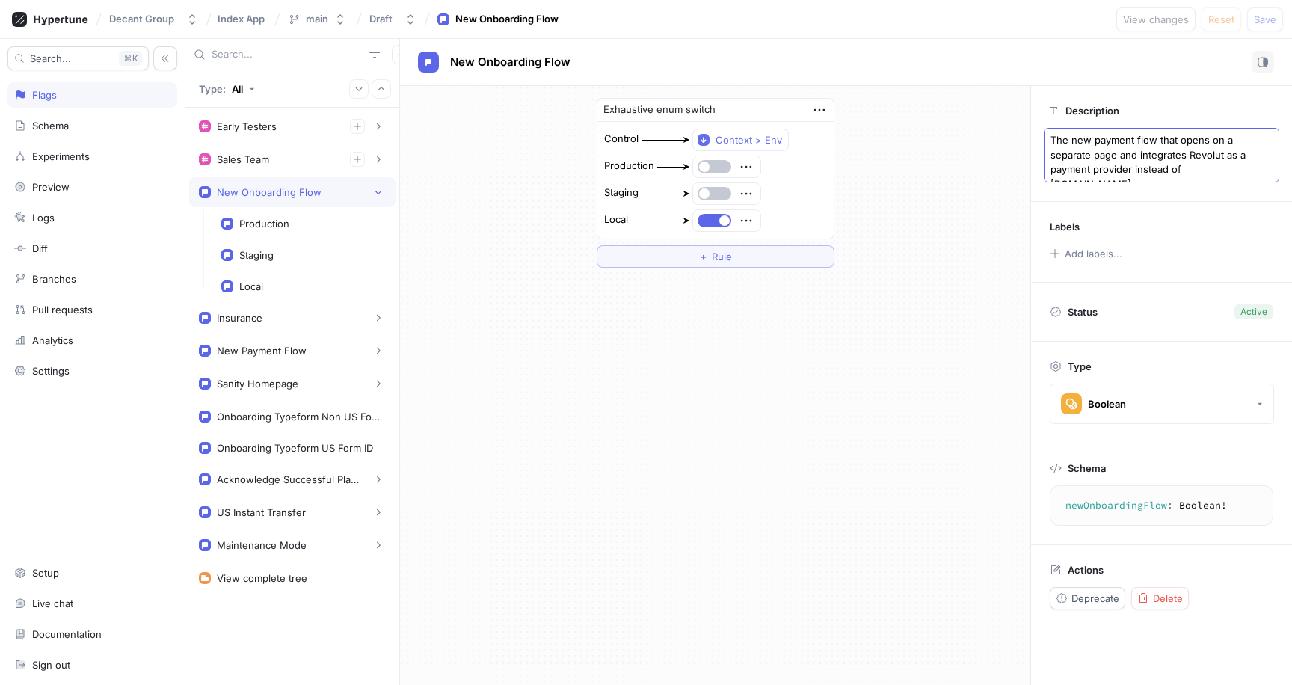
click at [1112, 138] on textarea "The new payment flow that opens on a separate page and integrates Revolut as a …" at bounding box center [1162, 155] width 236 height 55
type textarea "x"
type textarea "The new o flow that opens on a separate page and integrates Revolut as a paymen…"
type textarea "x"
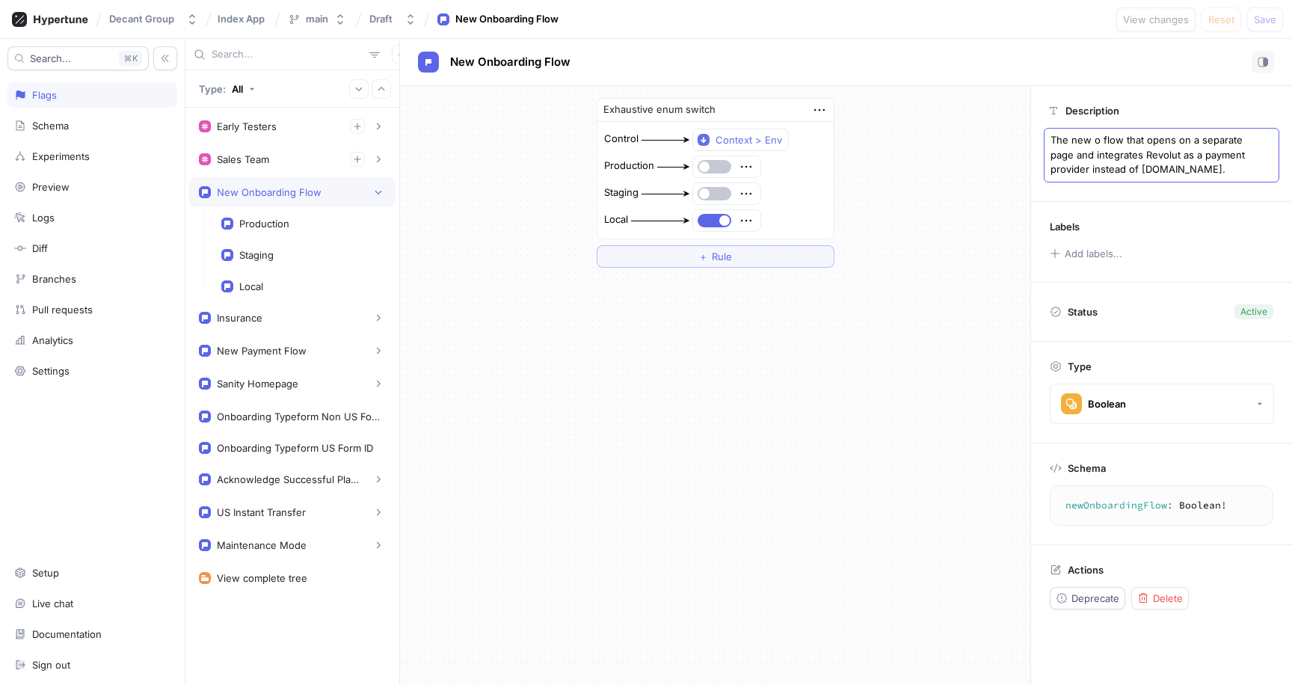
type textarea "The new on flow that opens on a separate page and integrates Revolut as a payme…"
type textarea "x"
type textarea "The new onb flow that opens on a separate page and integrates Revolut as a paym…"
type textarea "x"
type textarea "The new onbo flow that opens on a separate page and integrates Revolut as a pay…"
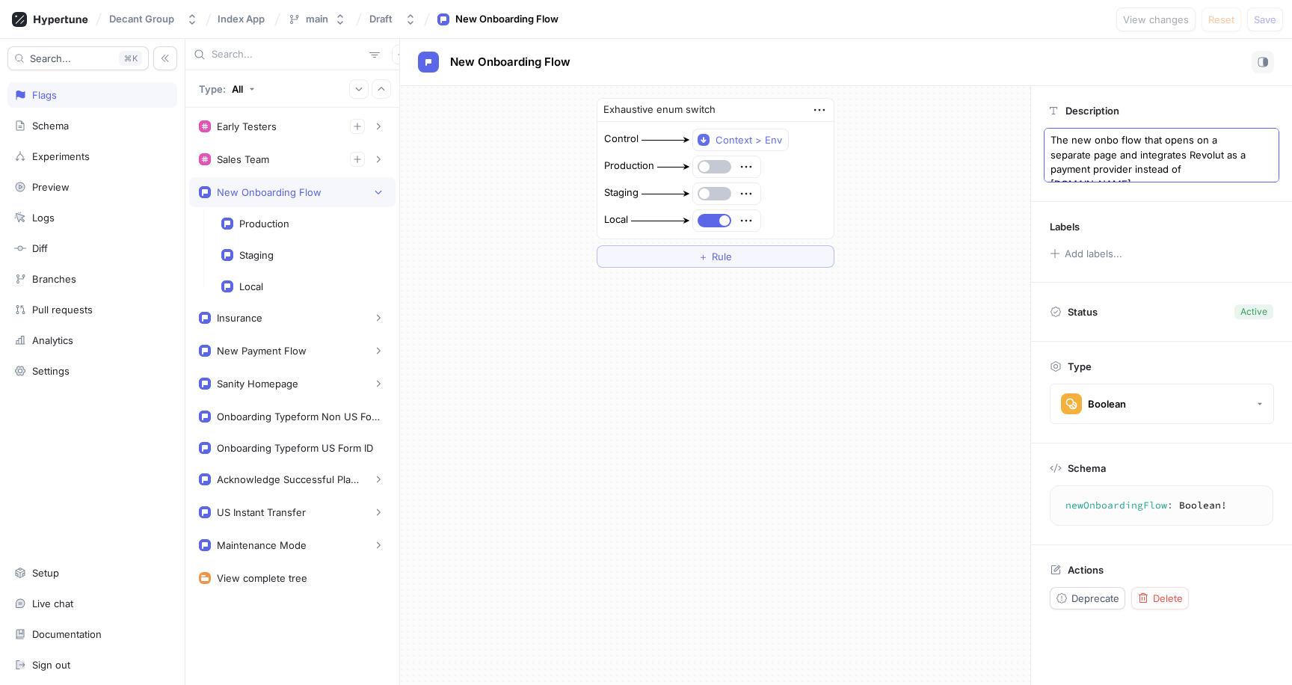
type textarea "x"
type textarea "The new onboa flow that opens on a separate page and integrates Revolut as a pa…"
type textarea "x"
type textarea "The new onboar flow that opens on a separate page and integrates Revolut as a p…"
type textarea "x"
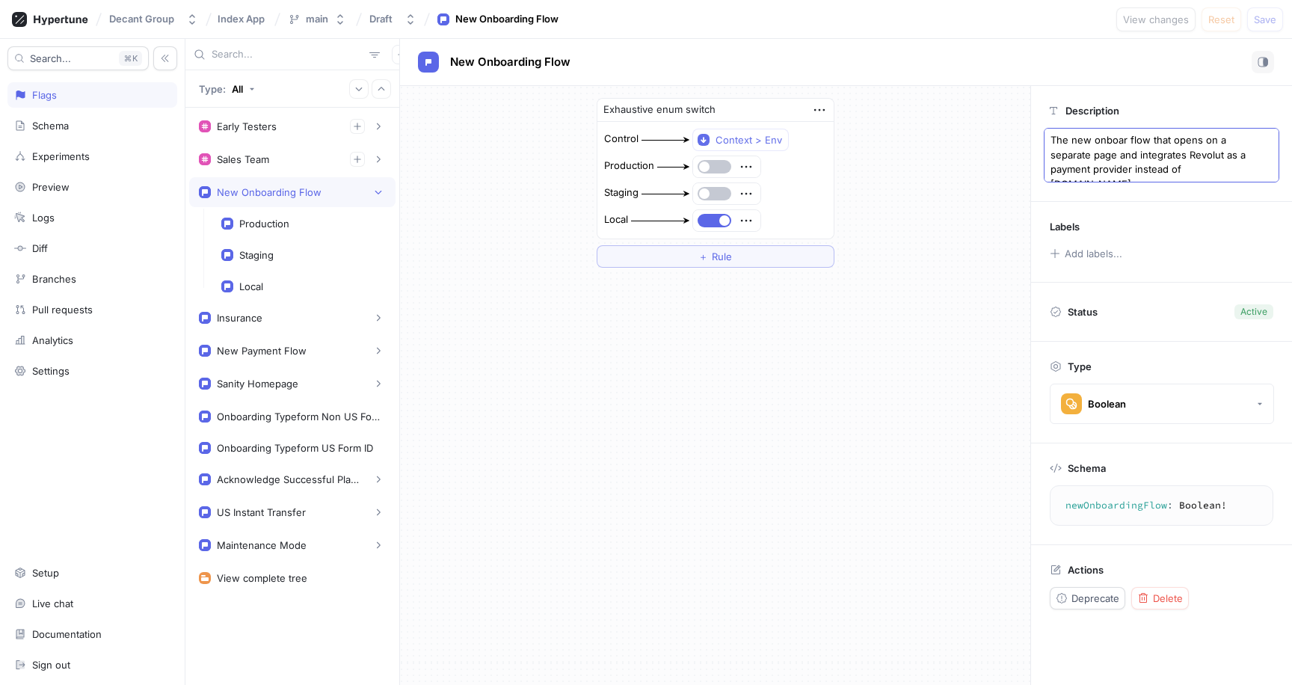
type textarea "The new onboard flow that opens on a separate page and integrates Revolut as a …"
type textarea "x"
type textarea "The new onboardi flow that opens on a separate page and integrates Revolut as a…"
type textarea "x"
type textarea "The new onboardin flow that opens on a separate page and integrates Revolut as …"
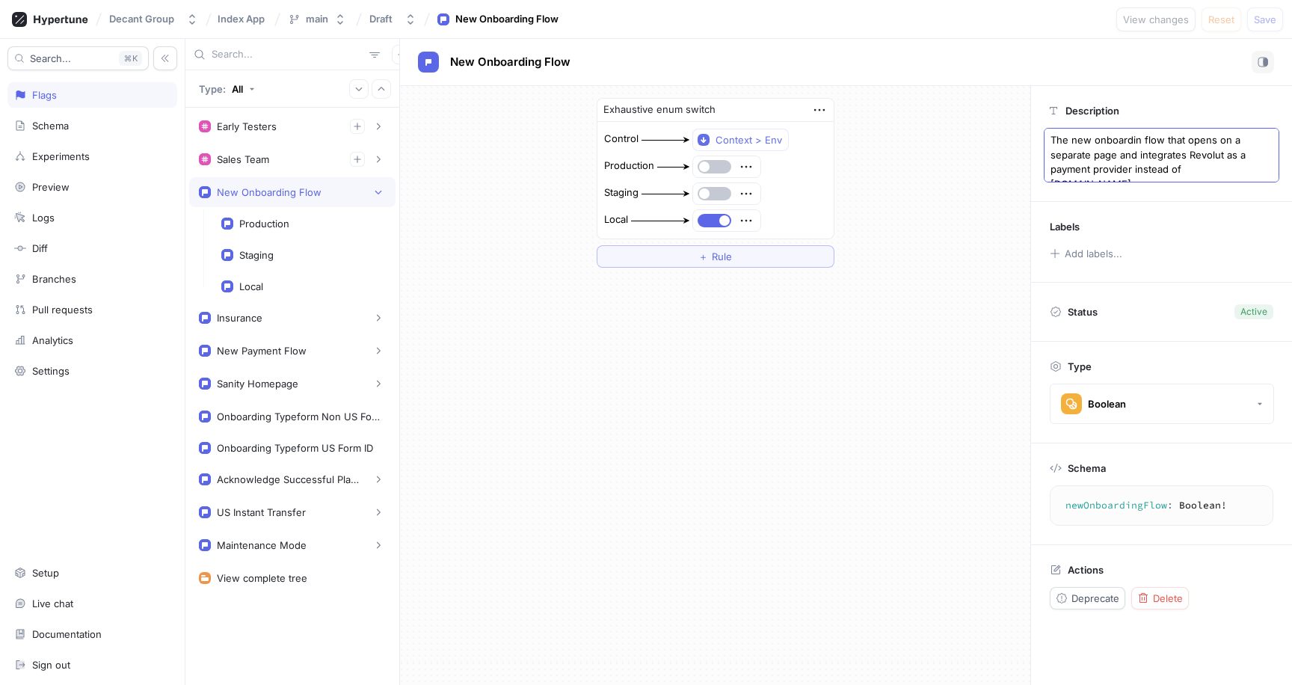
type textarea "x"
type textarea "The new onboarding flow that opens on a separate page and integrates Revolut as…"
type textarea "x"
type textarea "The new onboarding flow that opens on a separate page and integrates Revolut as…"
type textarea "x"
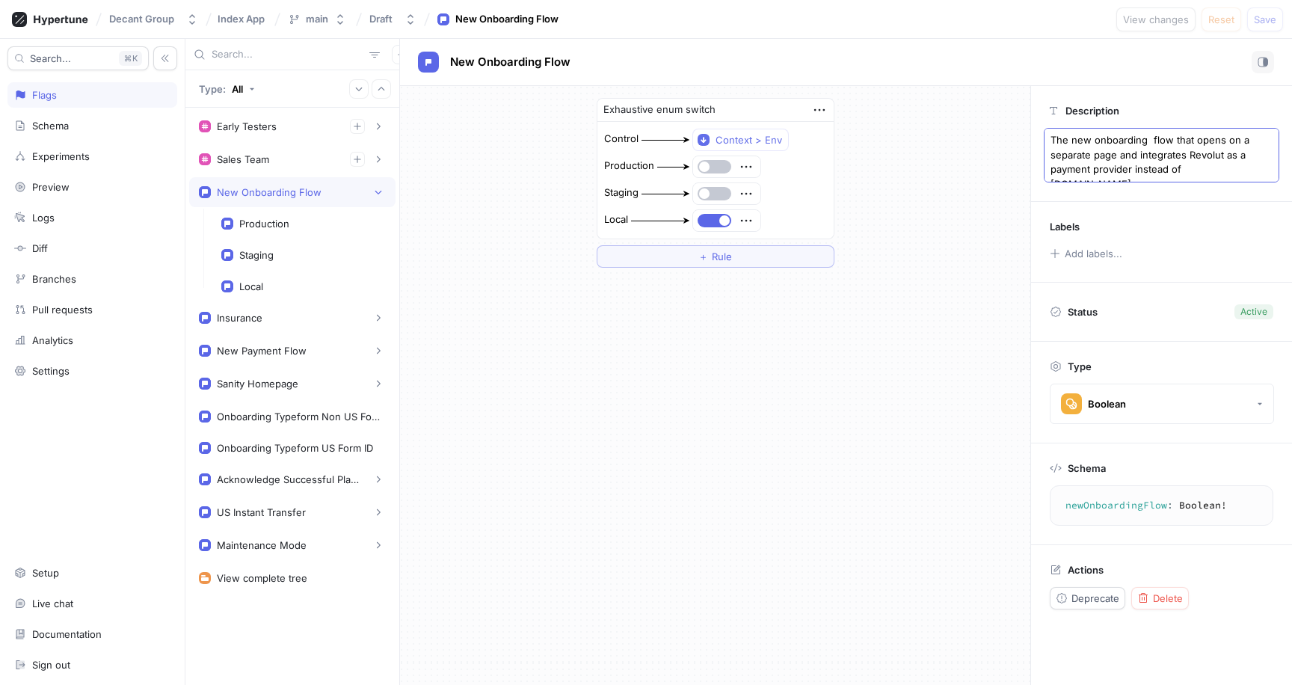
type textarea "The new onboarding flow that opens on a separate page and integrates Revolut as…"
type textarea "x"
type textarea "The new onboarding flow that"
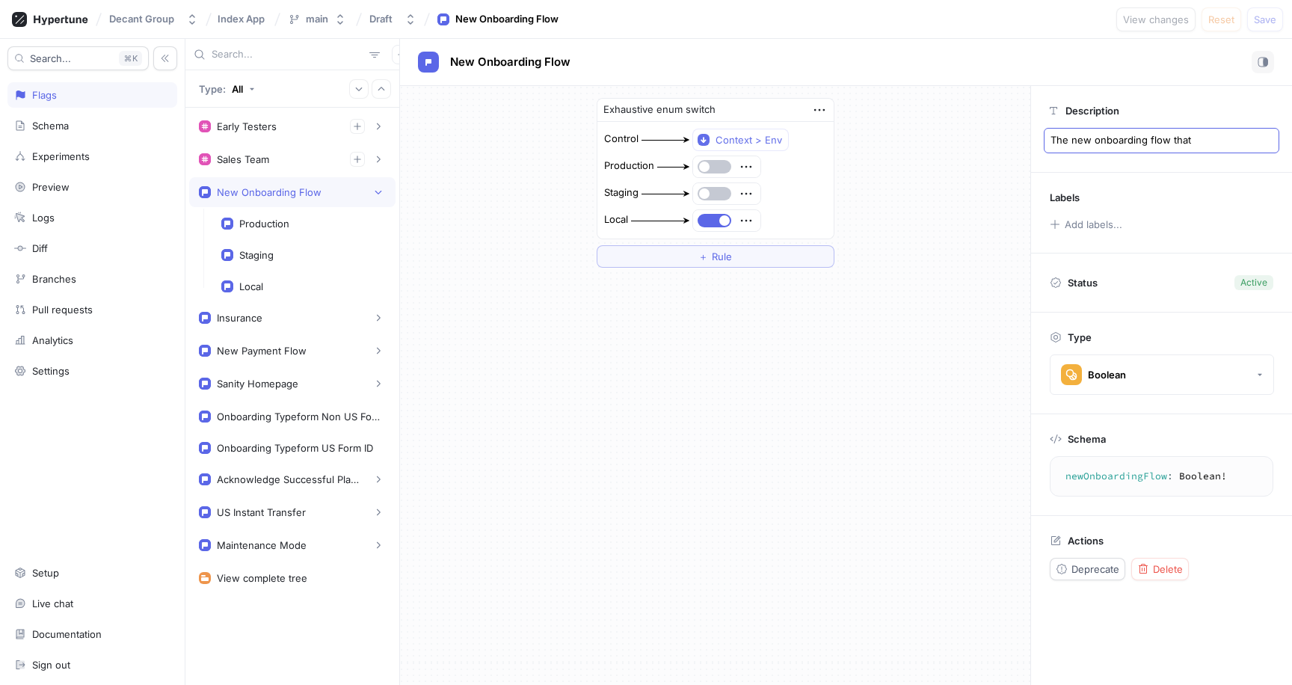
type textarea "x"
type textarea "The new onboarding flow that w"
type textarea "x"
type textarea "The new onboarding flow that wo"
type textarea "x"
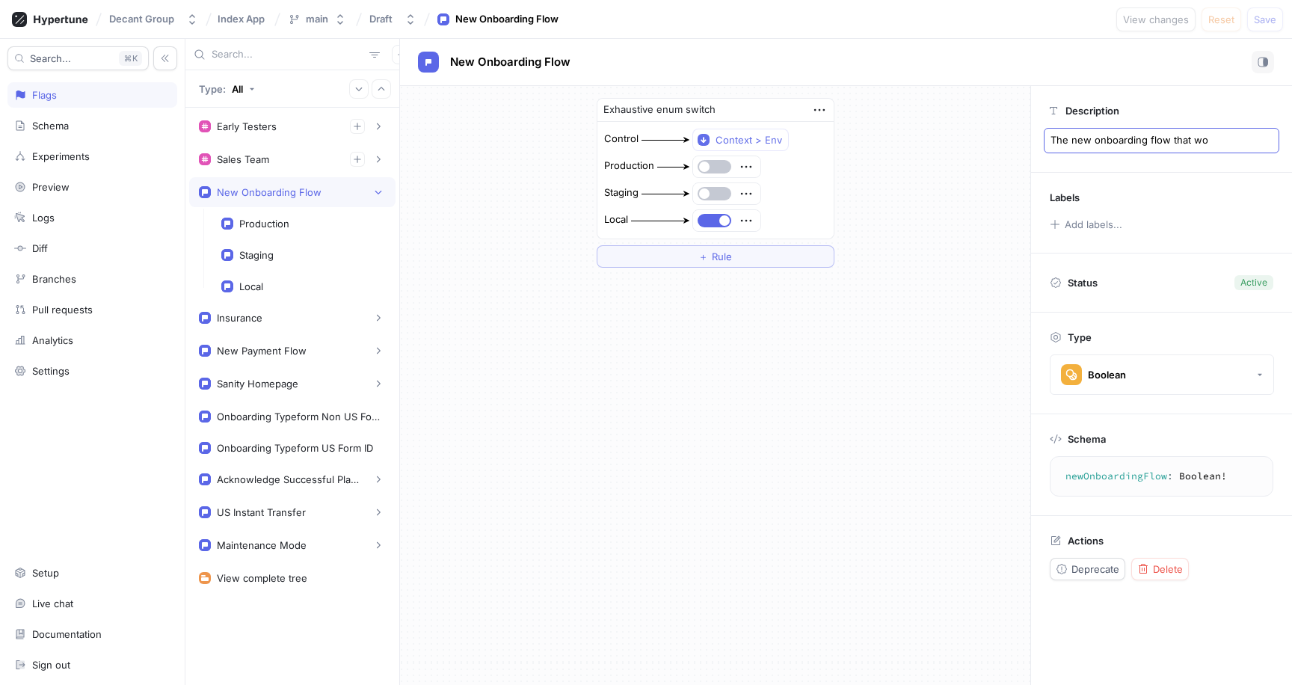
type textarea "The new onboarding flow that wor"
type textarea "x"
type textarea "The new onboarding flow that work"
type textarea "x"
type textarea "The new onboarding flow that works"
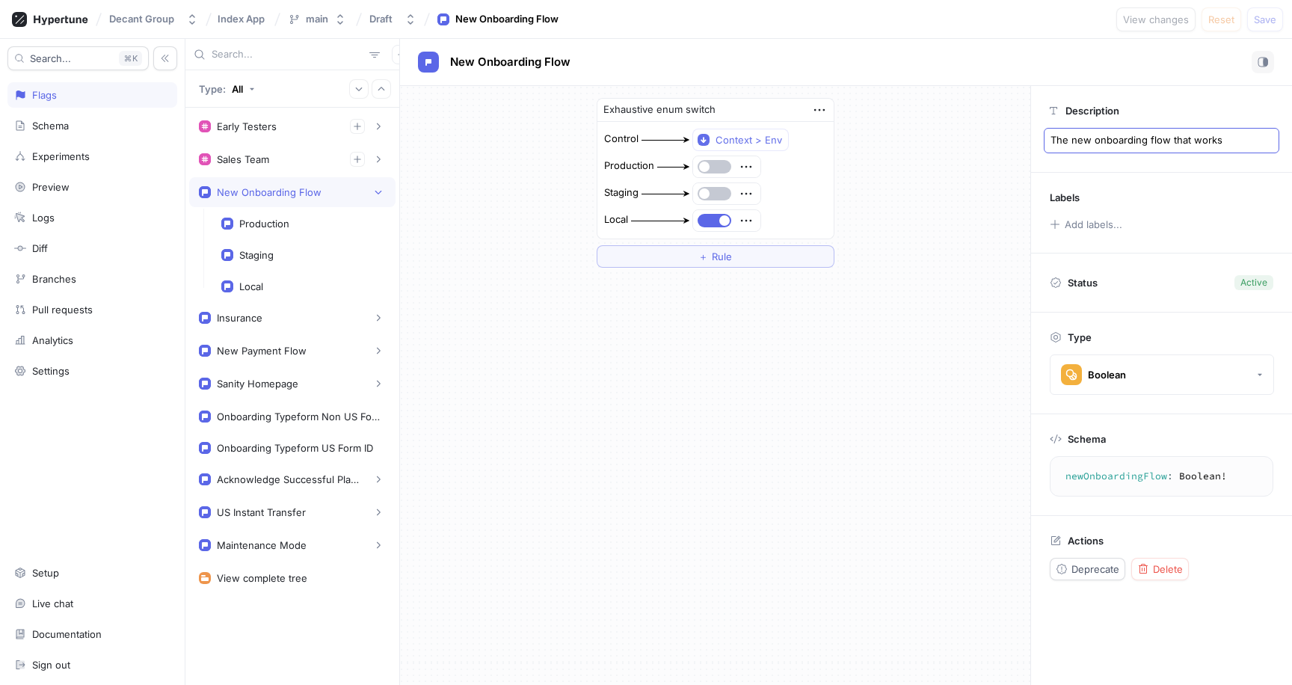
type textarea "x"
type textarea "The new onboarding flow that works"
type textarea "x"
type textarea "The new onboarding flow that works w"
type textarea "x"
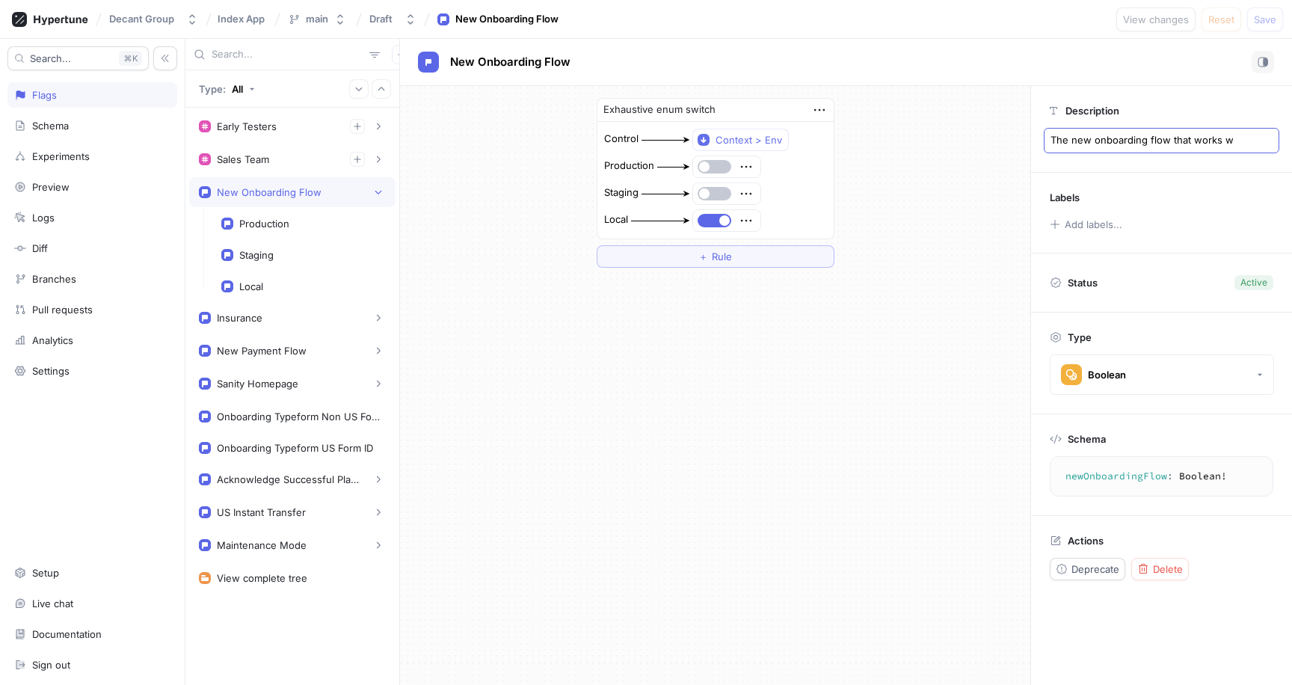
type textarea "The new onboarding flow that works wi"
type textarea "x"
type textarea "The new onboarding flow that works wit"
type textarea "x"
type textarea "The new onboarding flow that works with"
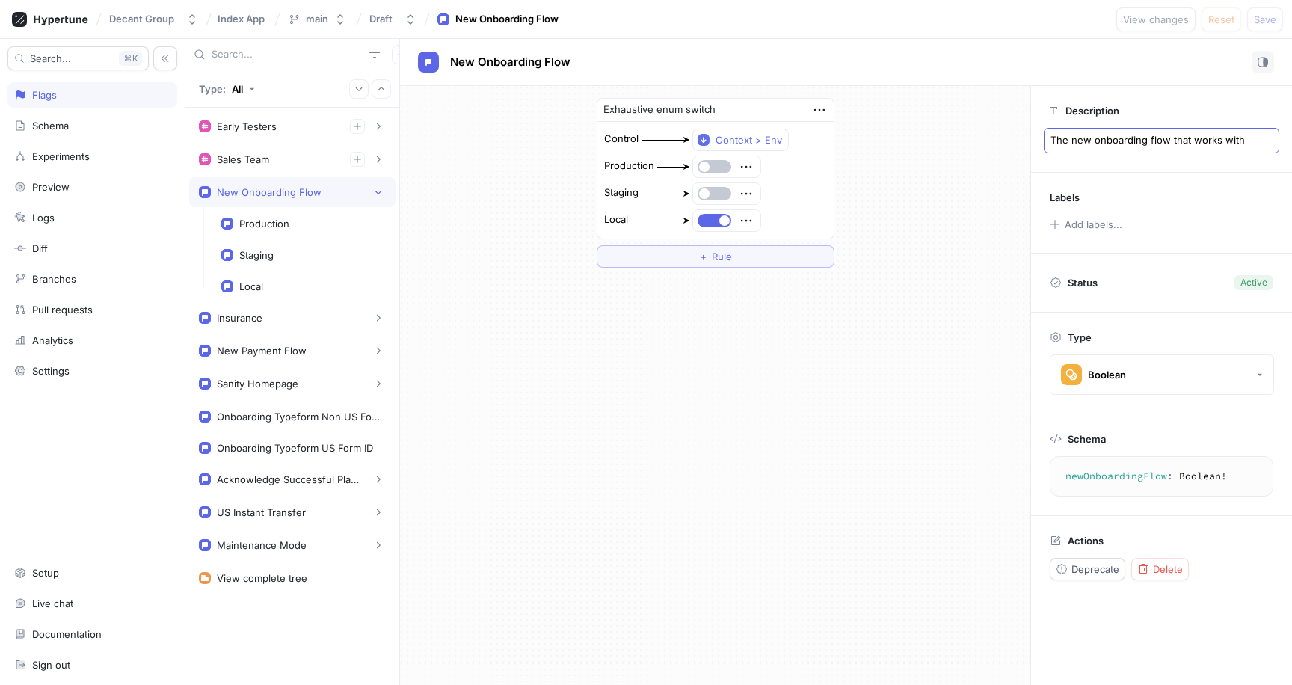
type textarea "x"
type textarea "The new onboarding flow that works with"
type textarea "x"
type textarea "The new onboarding flow that works with A"
type textarea "x"
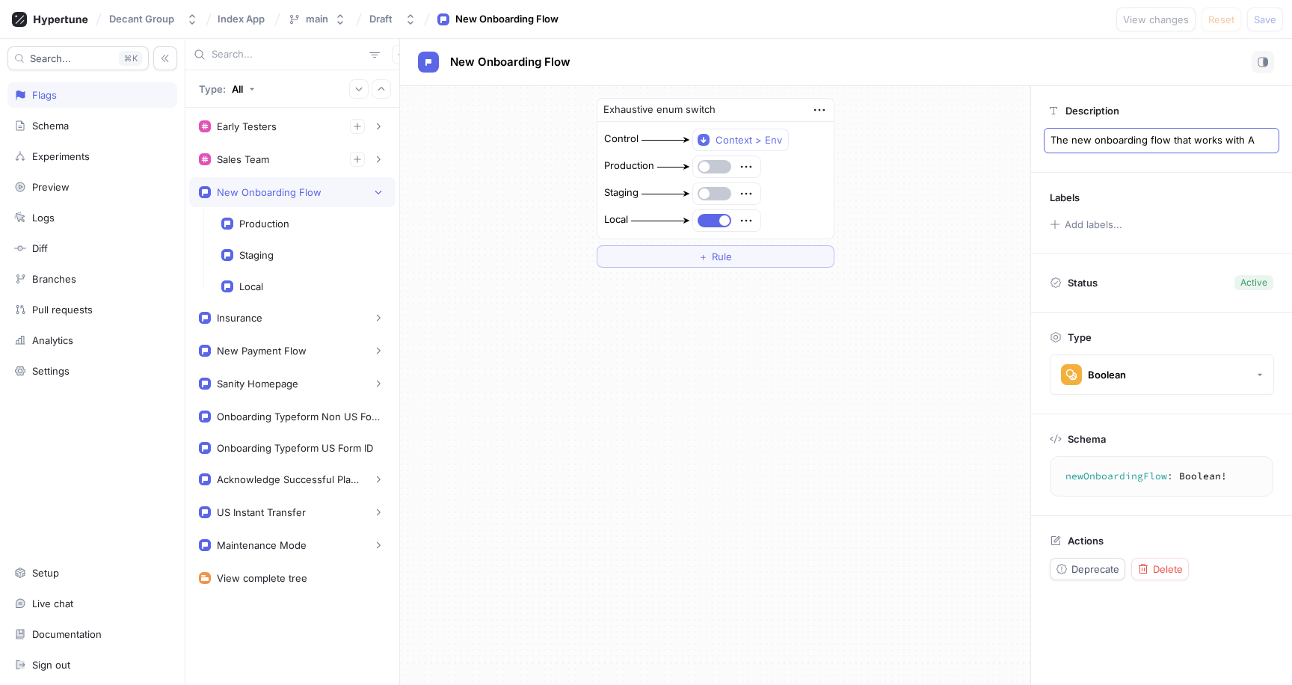
type textarea "The new onboarding flow that works with Au"
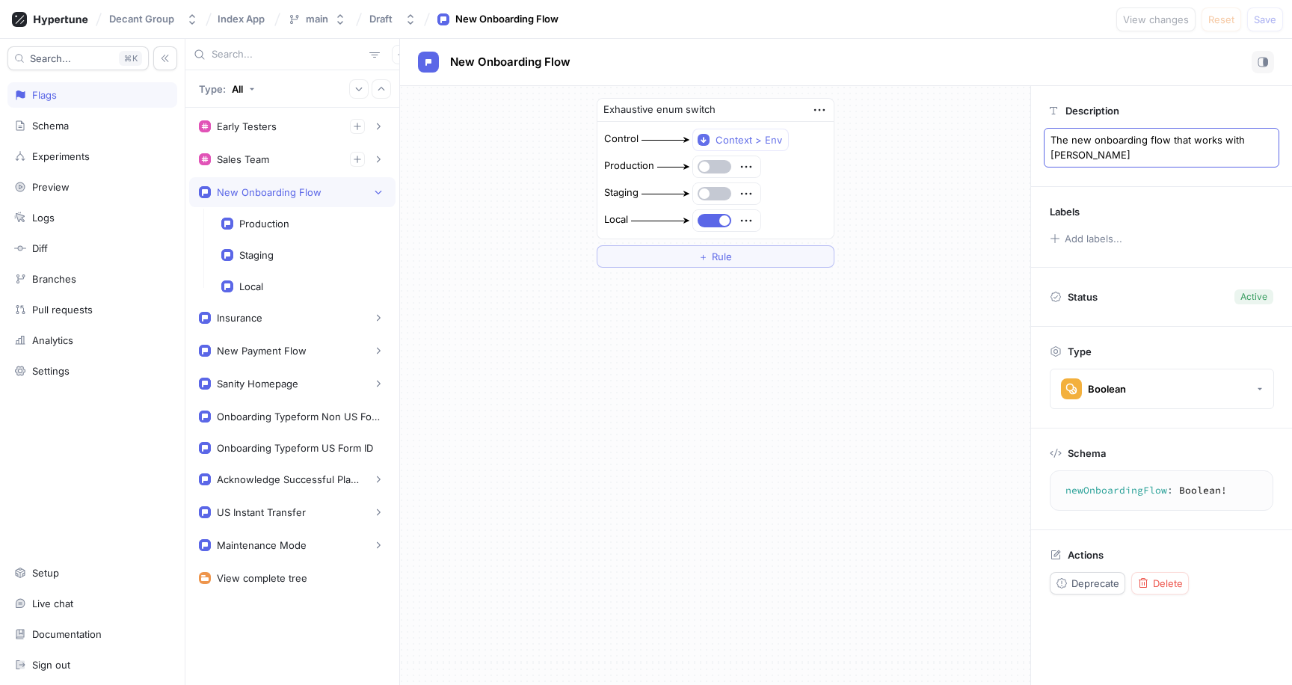
type textarea "x"
type textarea "The new onboarding flow that works with Aut"
type textarea "x"
type textarea "The new onboarding flow that works with Auth"
type textarea "x"
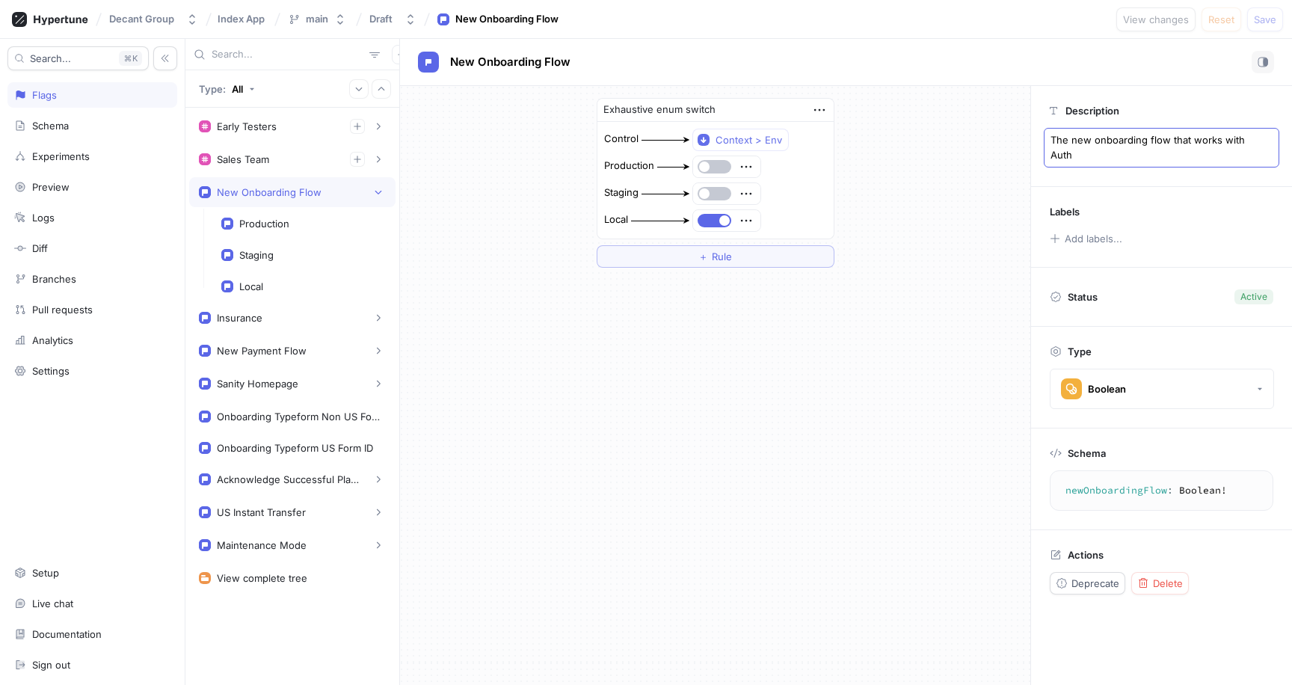
type textarea "The new onboarding flow that works with Auth0"
type textarea "x"
type textarea "The new onboarding flow that works with"
type textarea "x"
type textarea "The new onboarding flow that works"
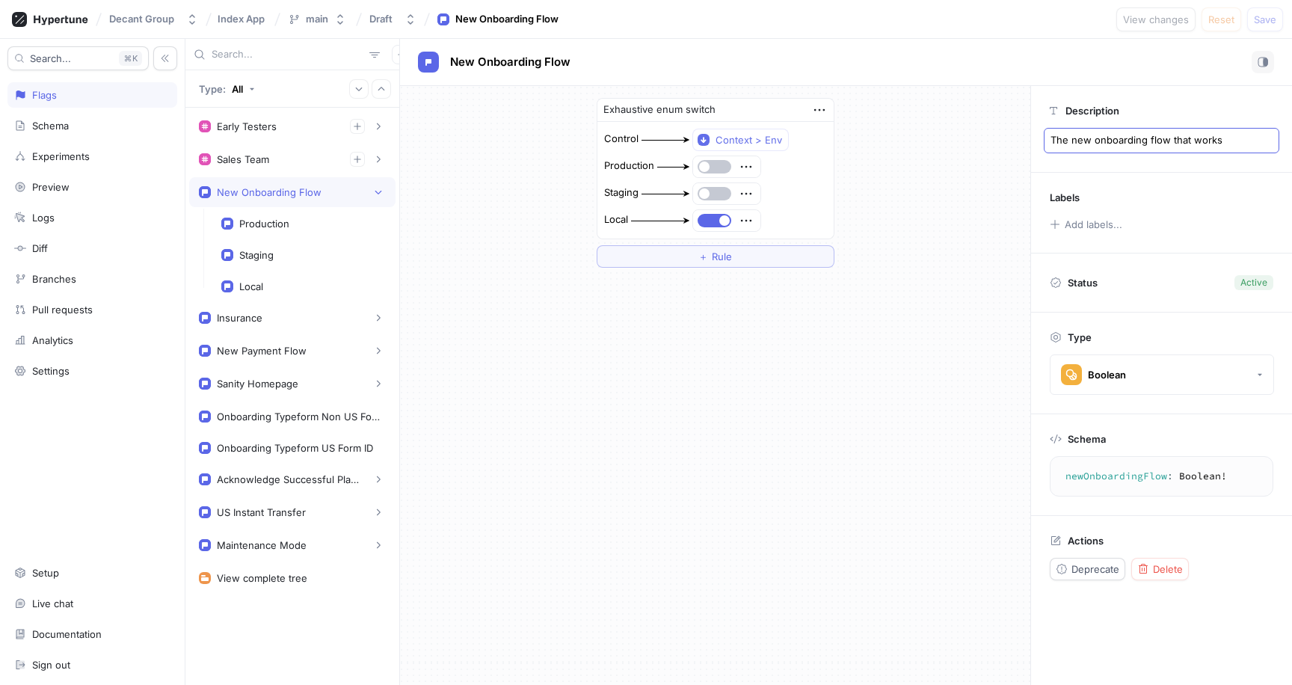
type textarea "x"
type textarea "The new onboarding flow that"
type textarea "x"
type textarea "The new onboarding flow"
type textarea "x"
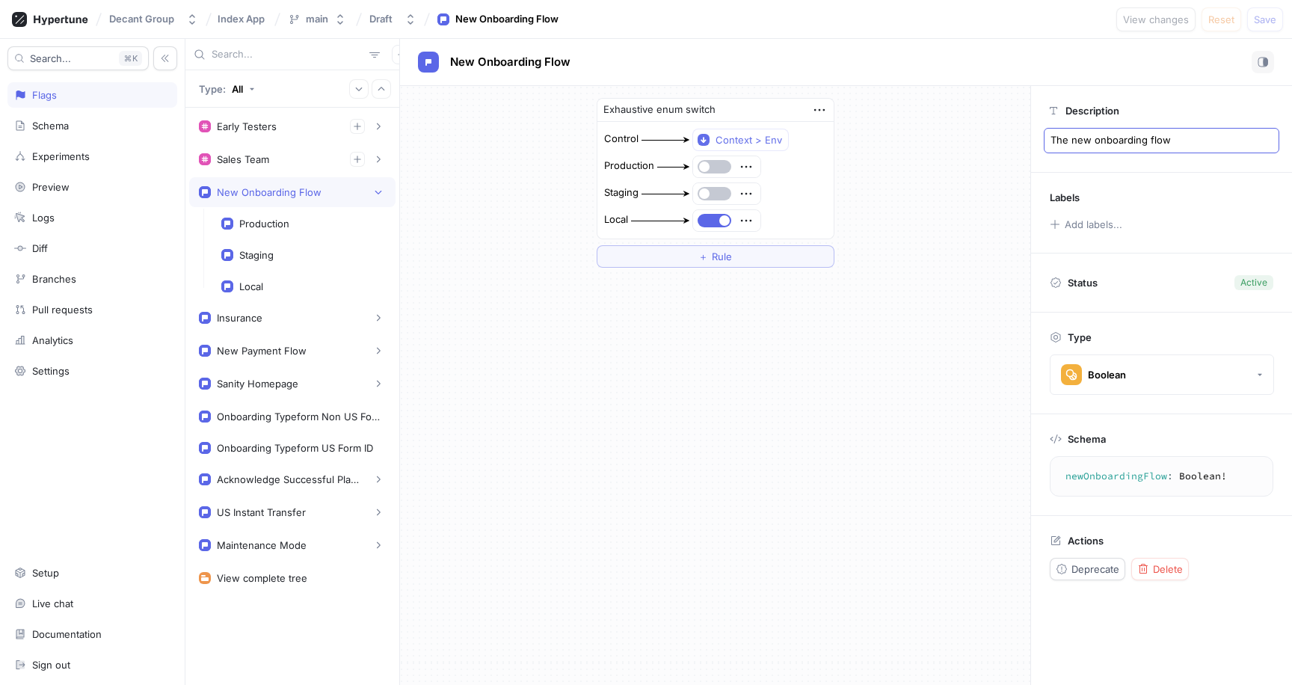
type textarea "The new onboarding"
type textarea "x"
type textarea "The new"
type textarea "x"
type textarea "The new"
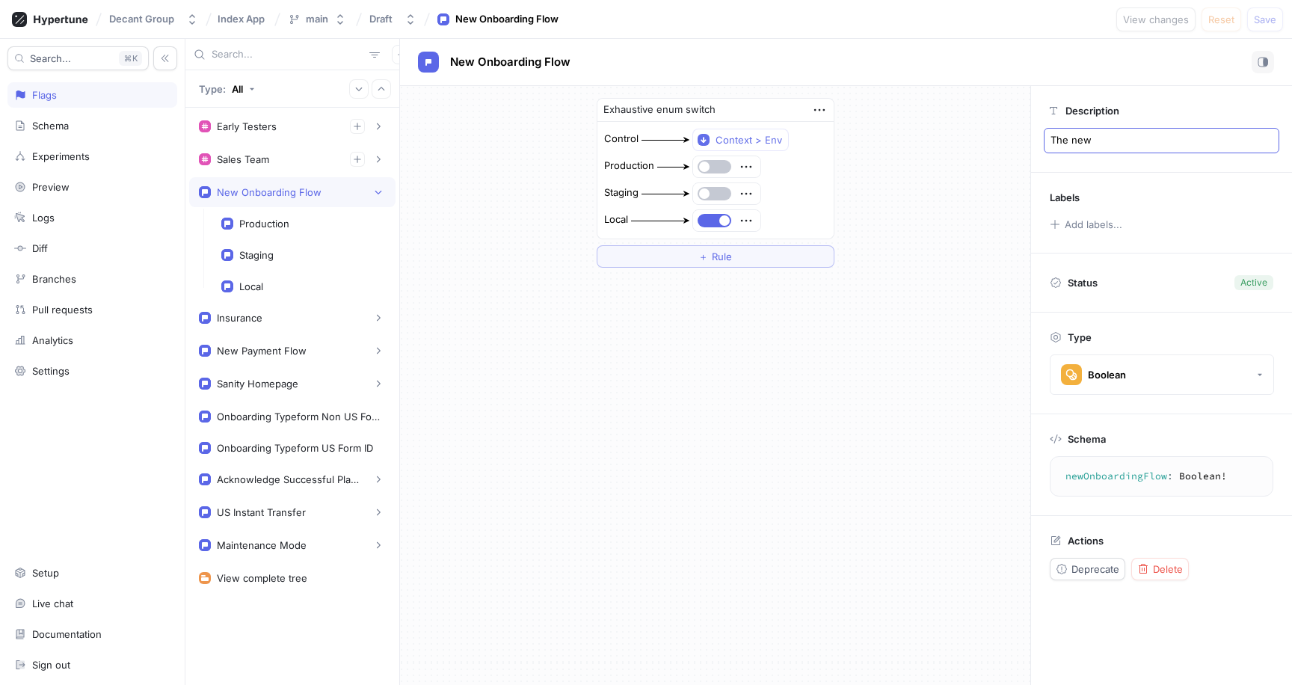
type textarea "x"
type textarea "The new,"
type textarea "x"
type textarea "The new,"
type textarea "x"
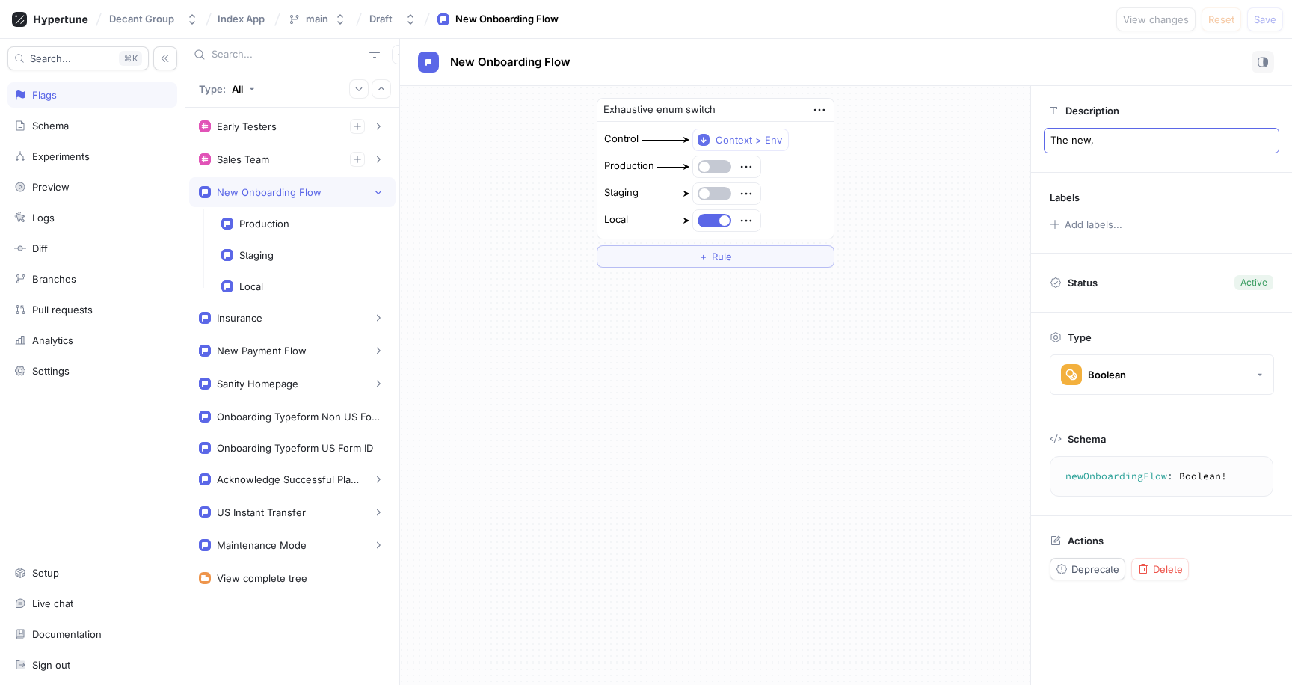
type textarea "The new, c"
type textarea "x"
type textarea "The new, cu"
type textarea "x"
type textarea "The new, cus"
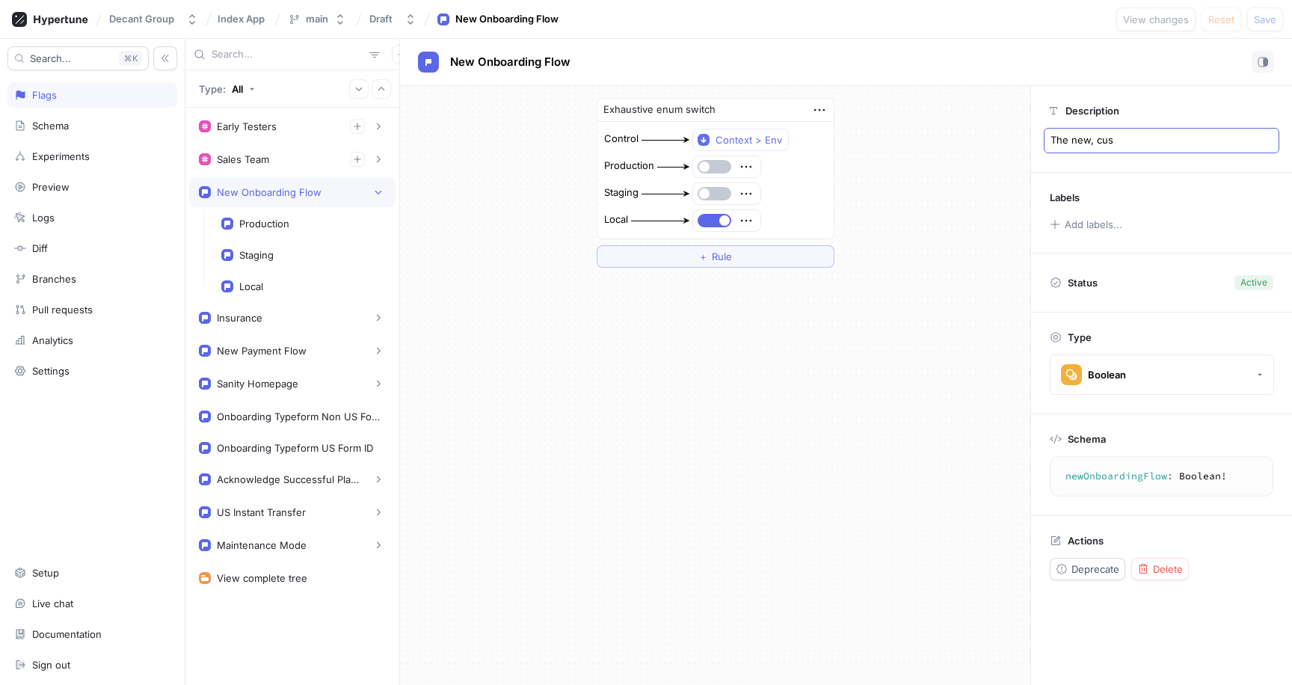
type textarea "x"
type textarea "The new, cust"
type textarea "x"
type textarea "The new, custo"
type textarea "x"
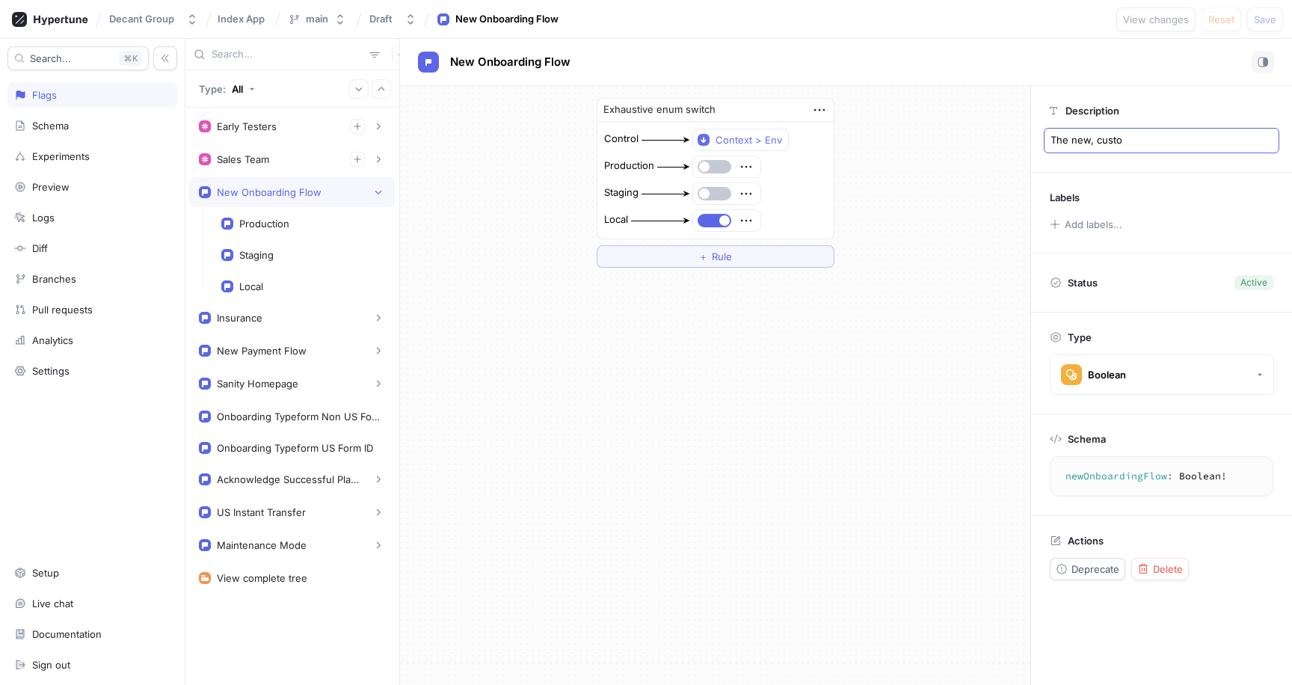
type textarea "The new, custom"
type textarea "x"
type textarea "The new, customi"
type textarea "x"
type textarea "The new, customiz"
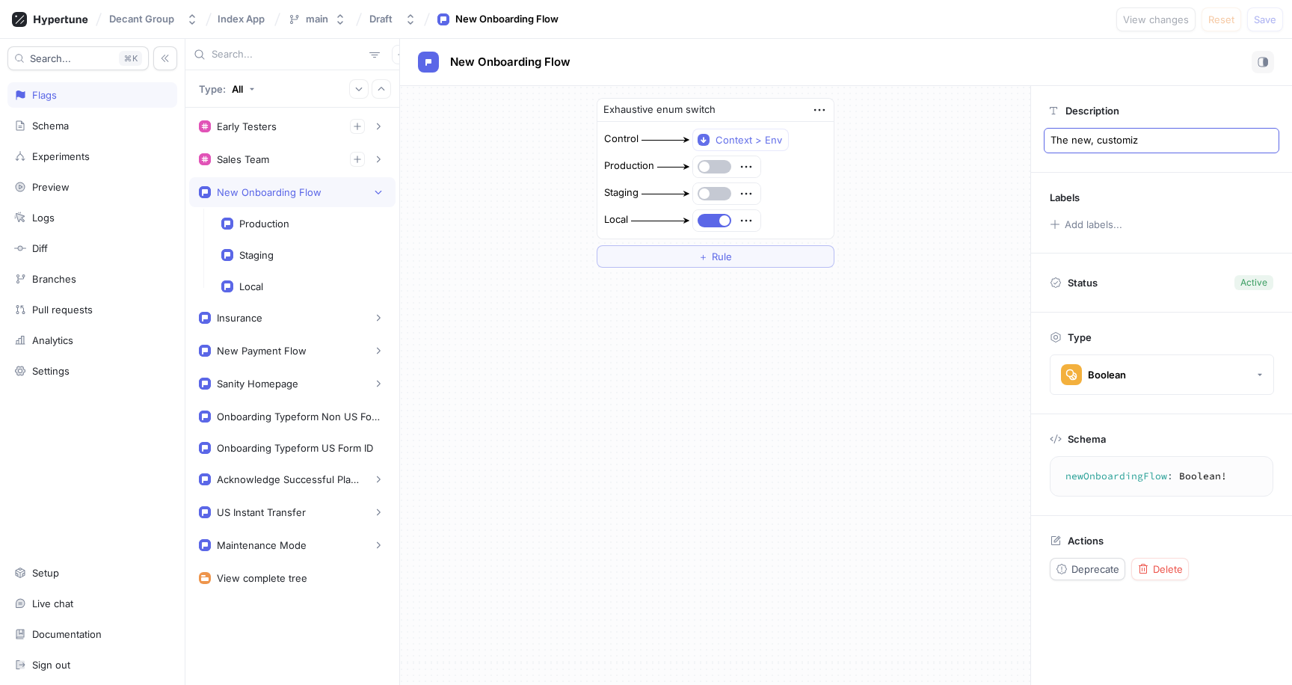
type textarea "x"
type textarea "The new, customize"
type textarea "x"
type textarea "The new, customized"
type textarea "x"
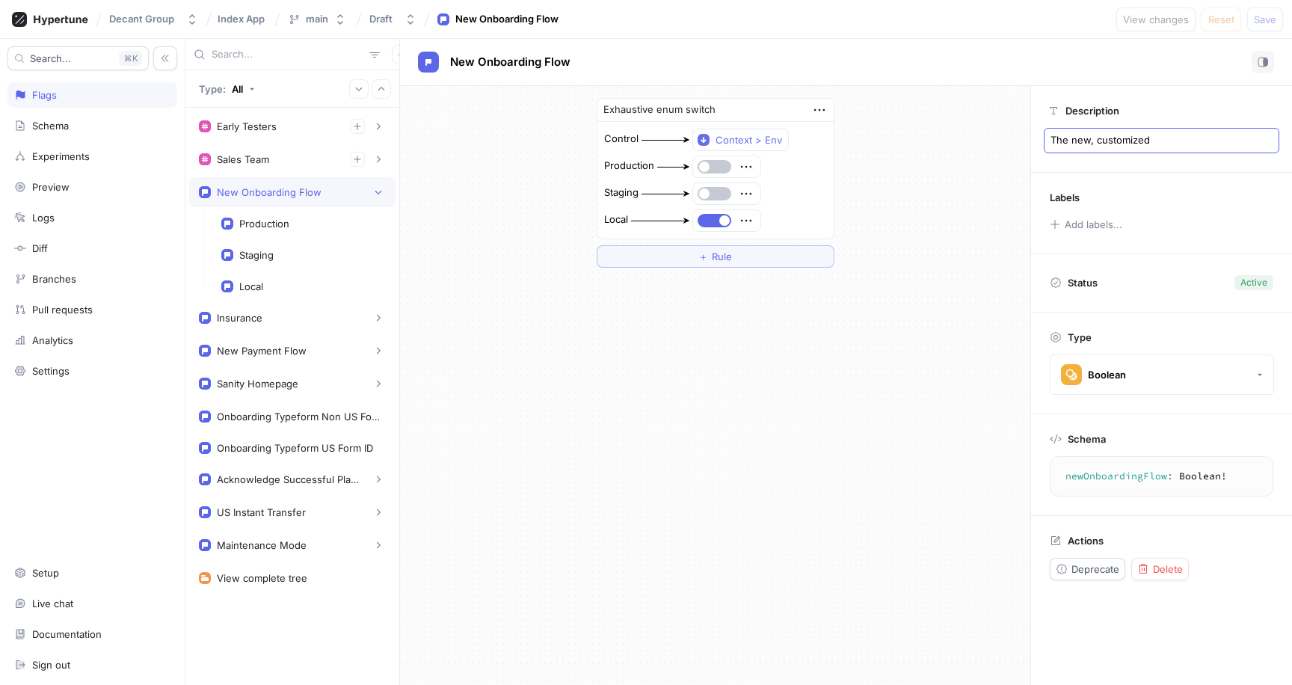
type textarea "The new, customized"
type textarea "x"
type textarea "The new,"
type textarea "x"
type textarea "The new,"
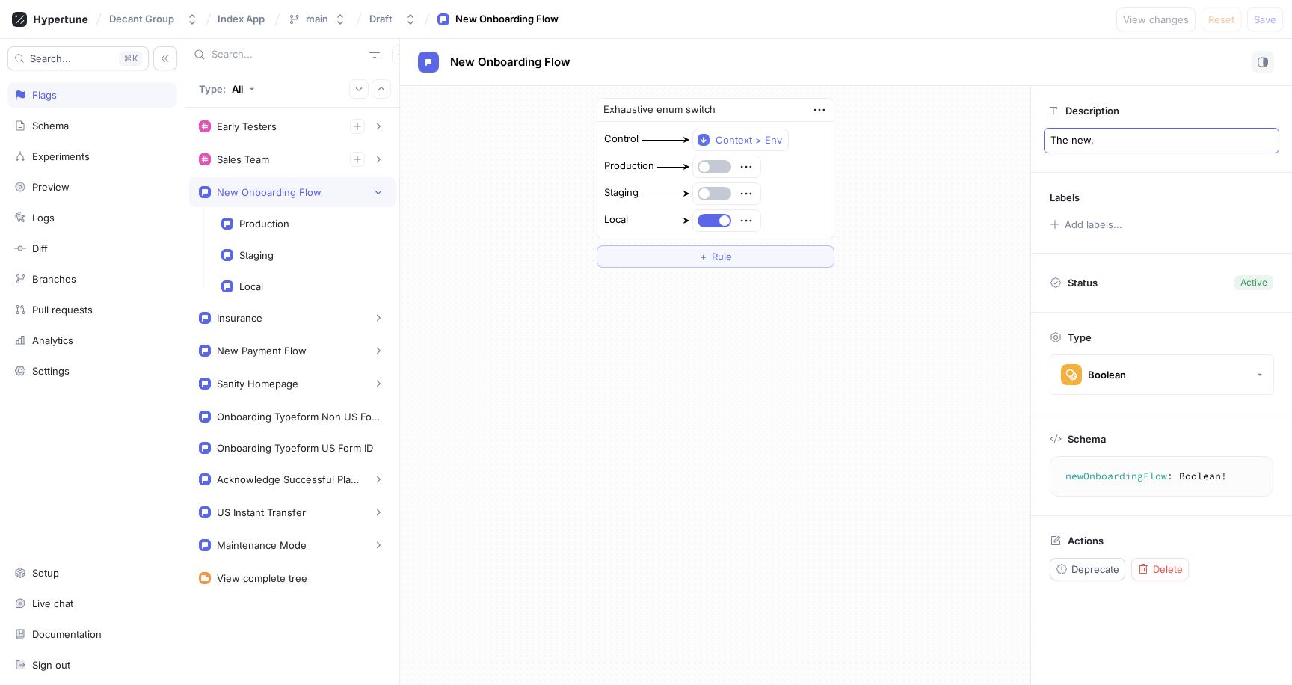
type textarea "x"
type textarea "The new"
type textarea "x"
type textarea "The new"
type textarea "x"
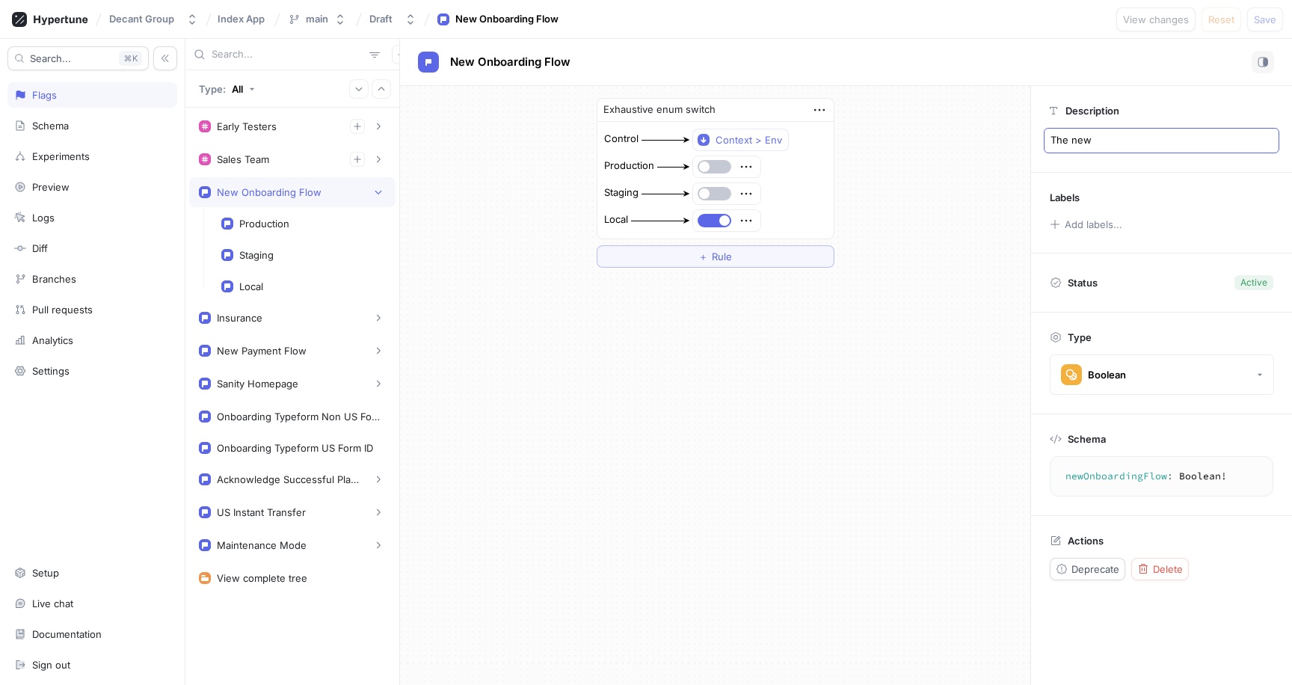
type textarea "The new o"
type textarea "x"
type textarea "The new on"
type textarea "x"
type textarea "The new onb"
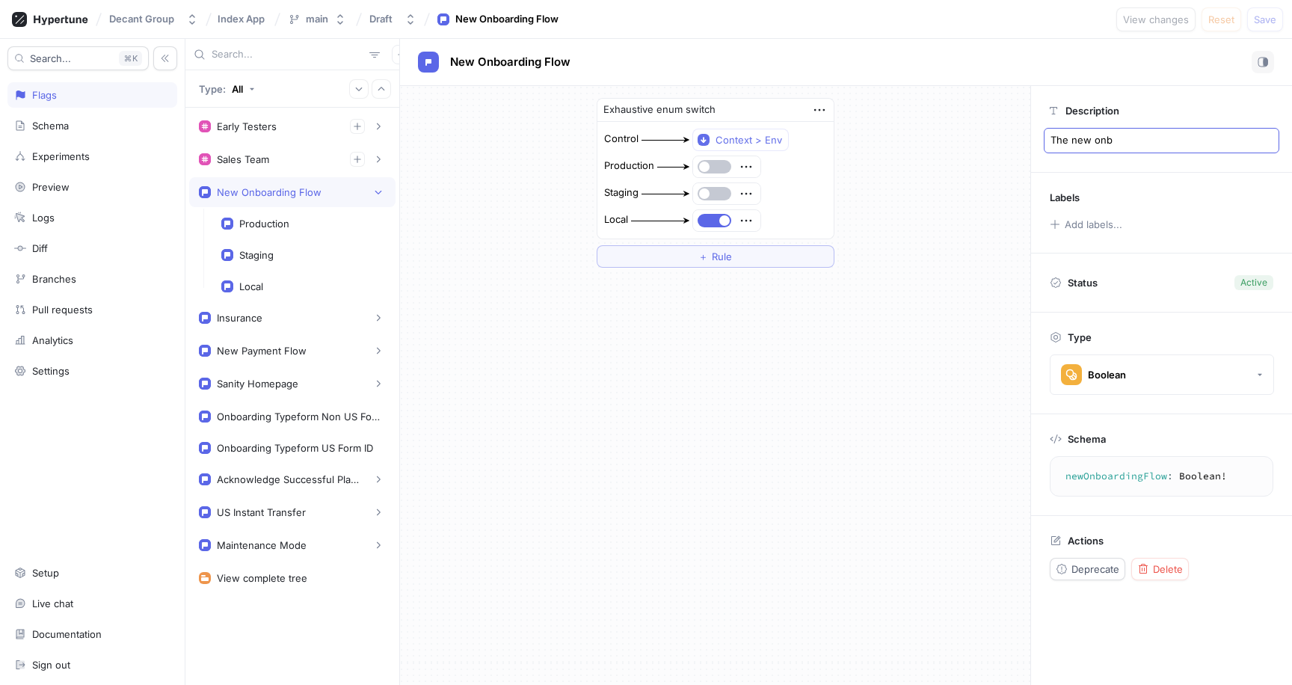
type textarea "x"
type textarea "The new onbo"
type textarea "x"
type textarea "The new onboa"
type textarea "x"
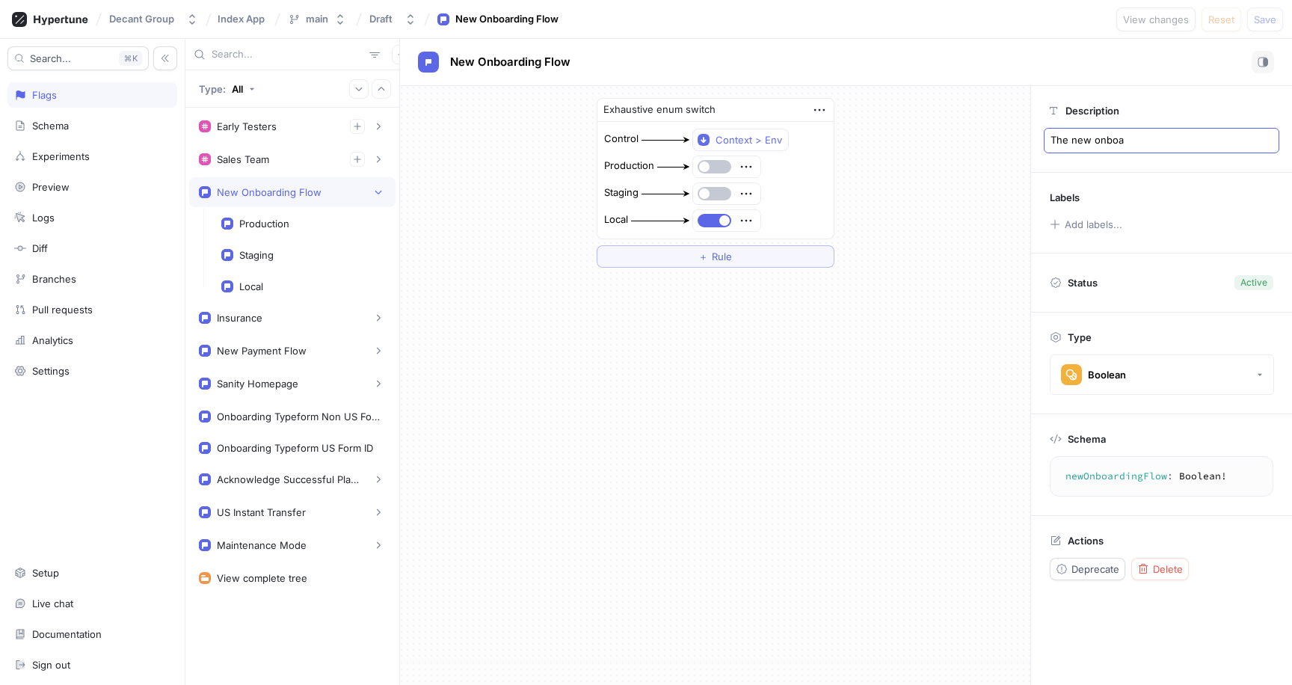
type textarea "The new onboar"
type textarea "x"
type textarea "The new onboard"
type textarea "x"
type textarea "The new onboardi"
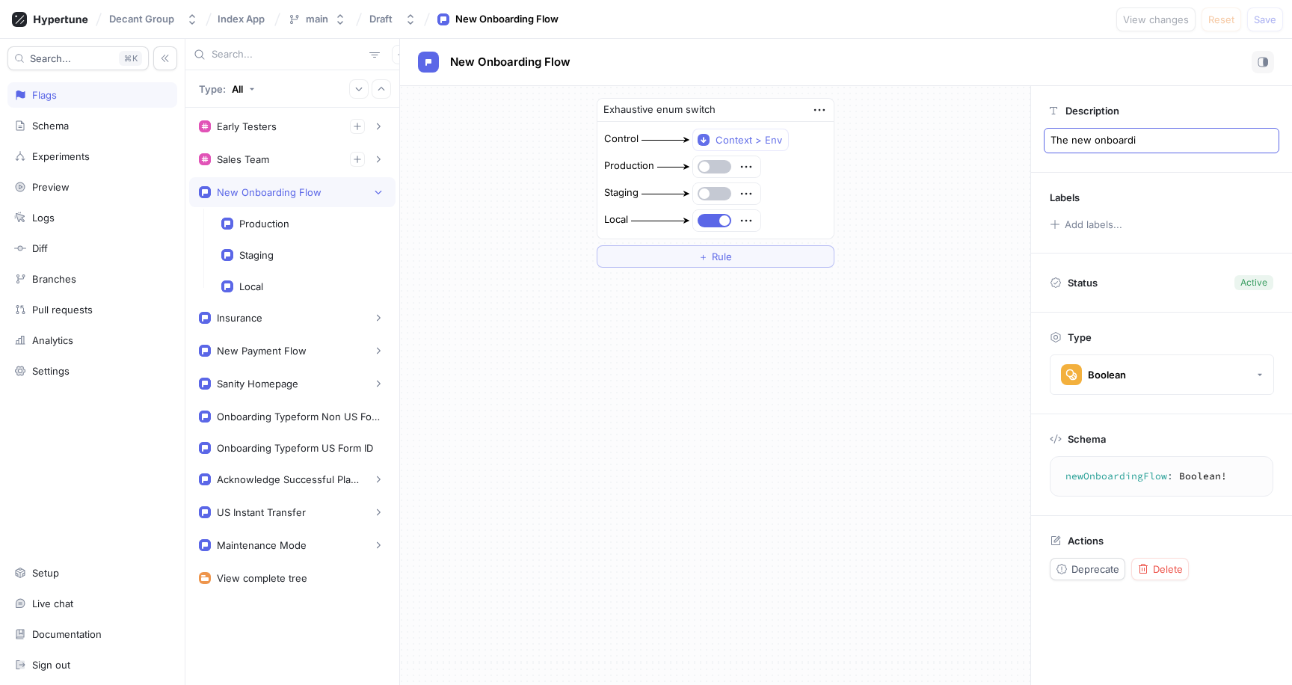
type textarea "x"
type textarea "The new onboardin"
type textarea "x"
type textarea "The new onboarding"
type textarea "x"
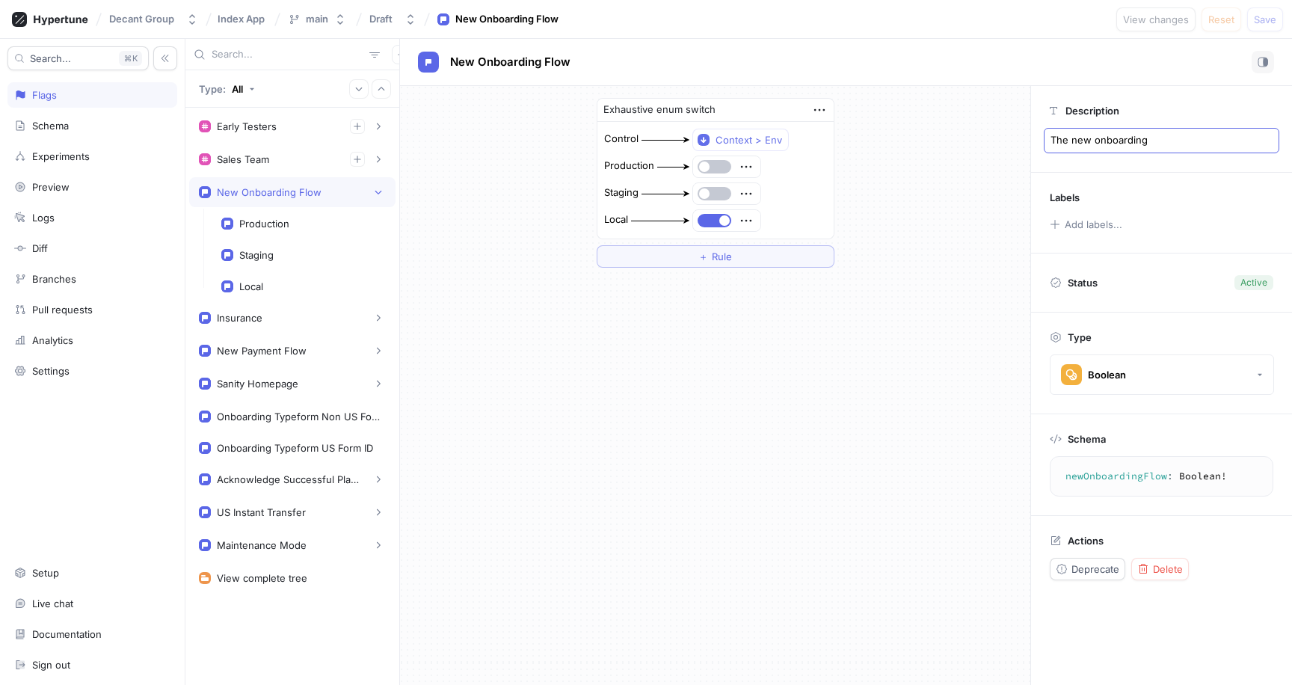
type textarea "The new onboarding"
type textarea "x"
type textarea "The new onboarding f"
type textarea "x"
type textarea "The new onboarding fl"
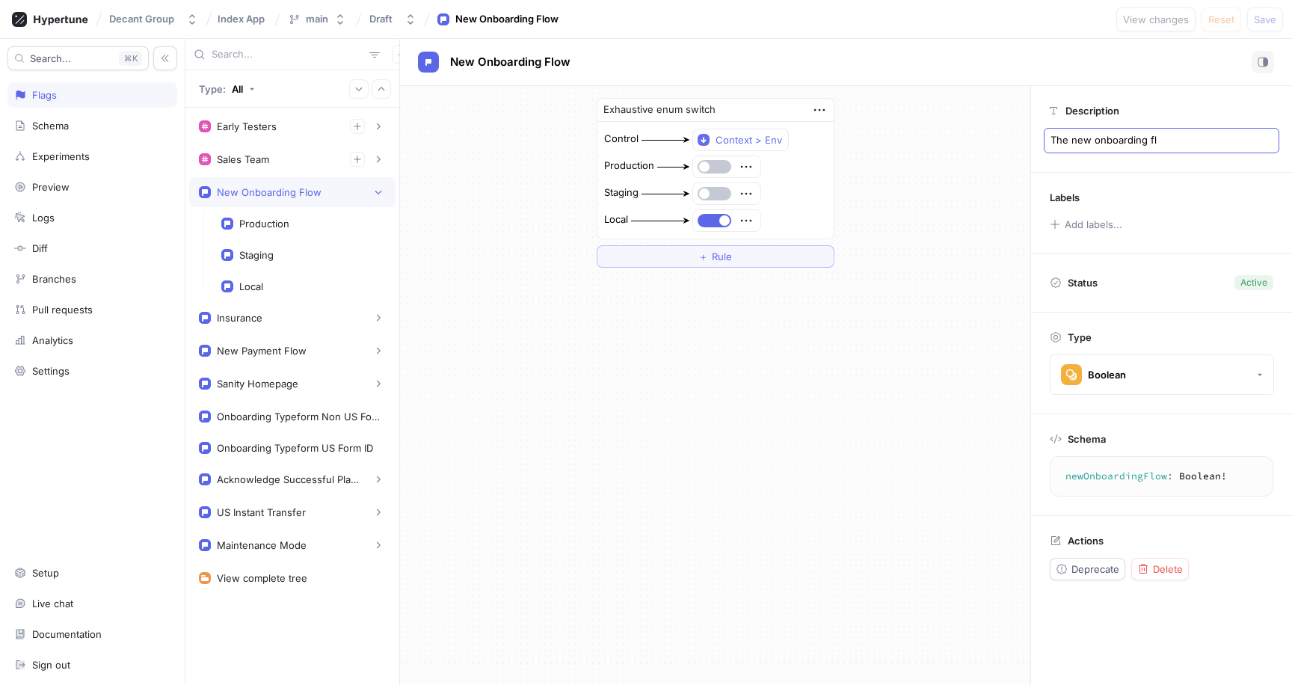
type textarea "x"
type textarea "The new onboarding flo"
type textarea "x"
type textarea "The new onboarding flow"
type textarea "x"
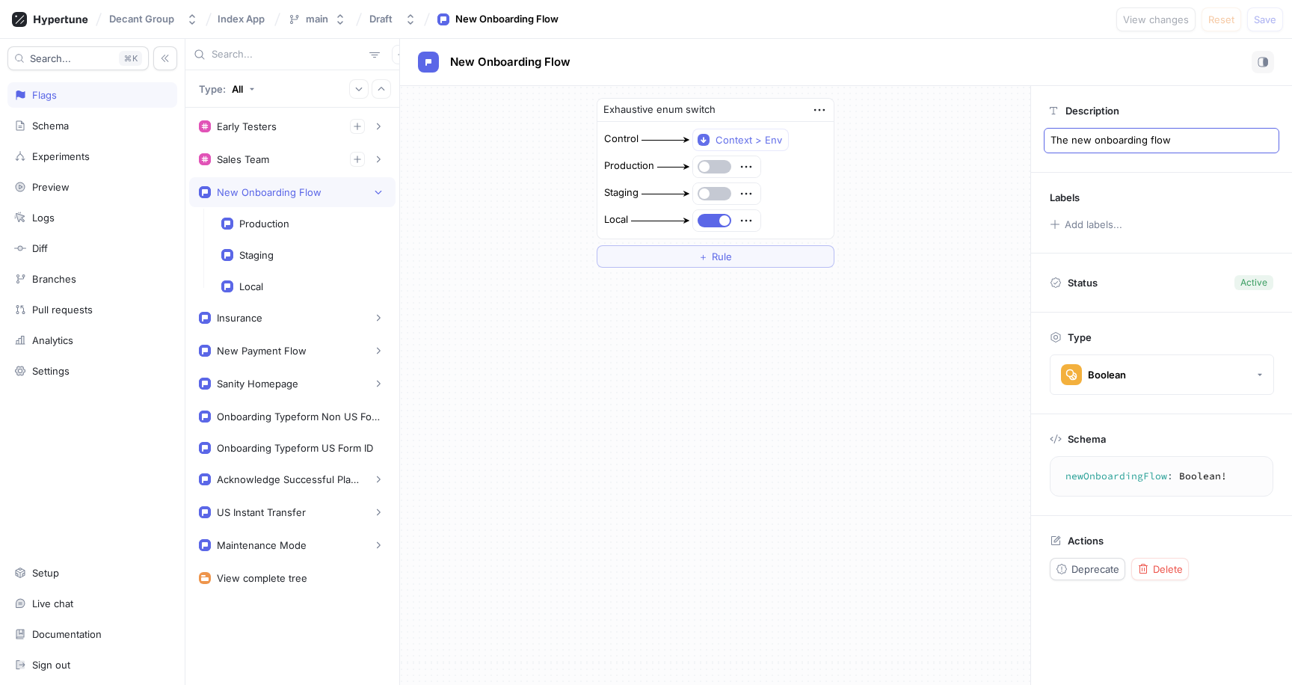
type textarea "TThe new onboarding flow"
type textarea "x"
type textarea "TuThe new onboarding flow"
type textarea "x"
type textarea "TurThe new onboarding flow"
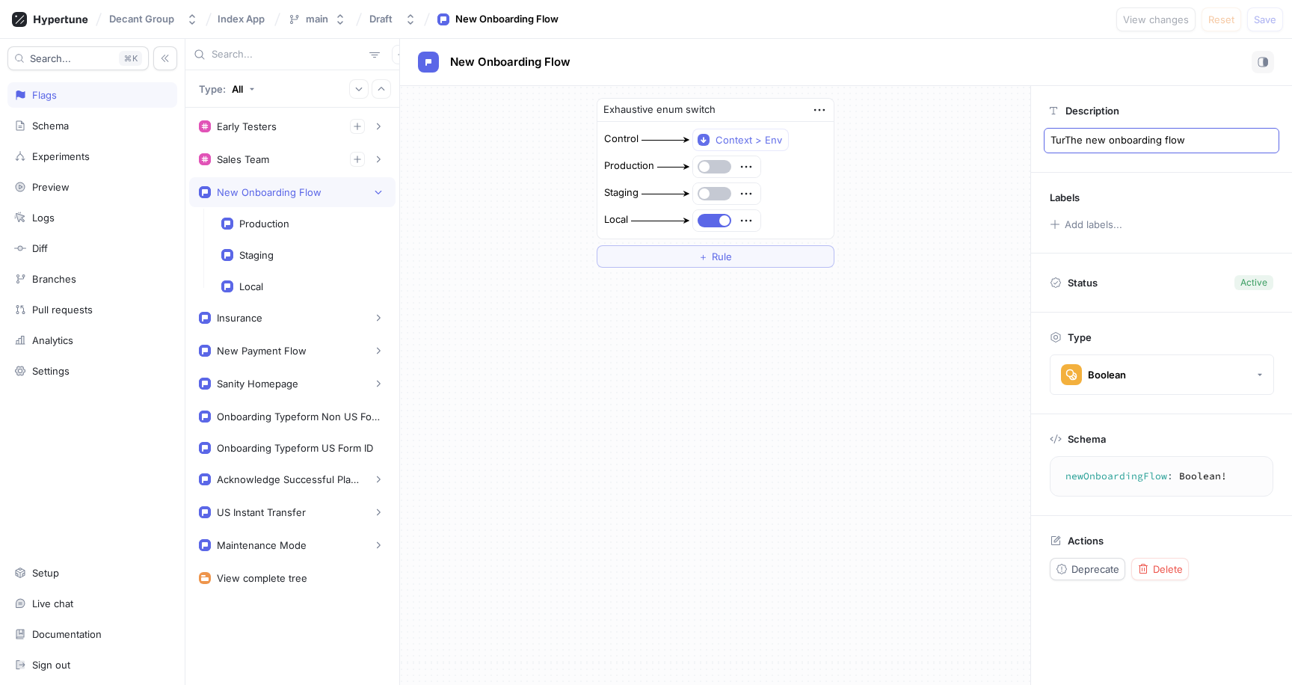
type textarea "x"
type textarea "TurnThe new onboarding flow"
type textarea "x"
type textarea "TurnsThe new onboarding flow"
type textarea "x"
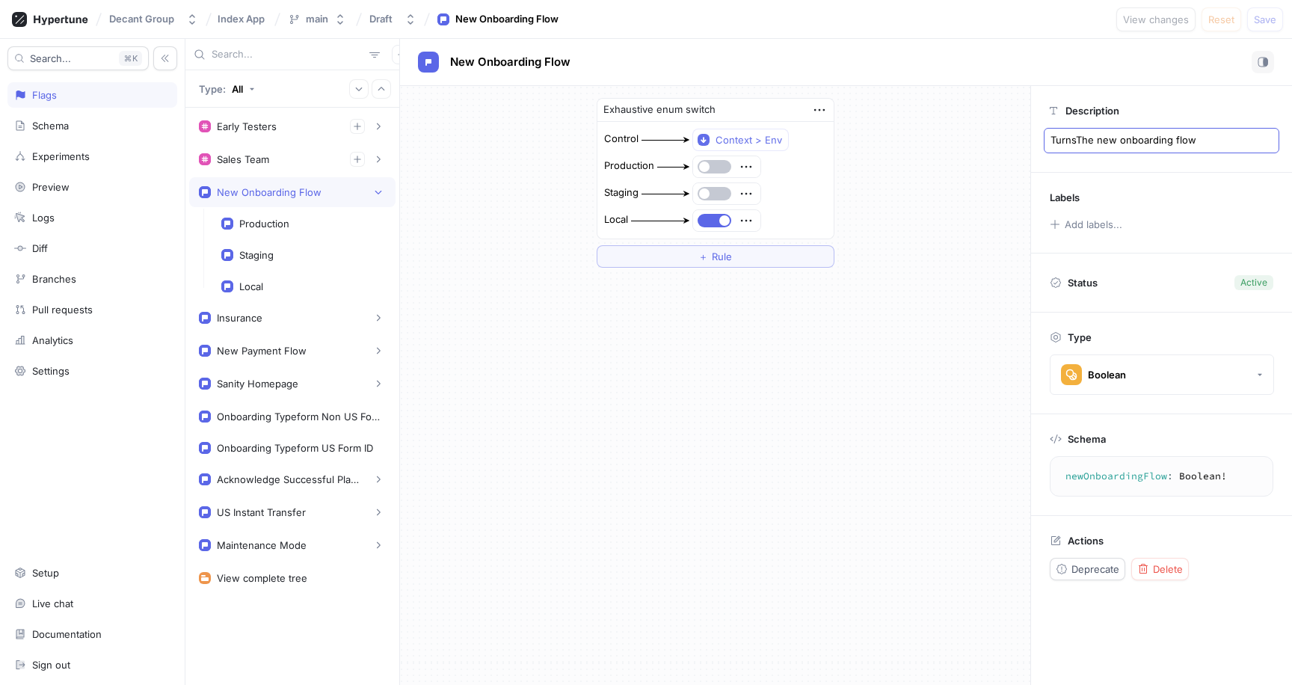
type textarea "Turns The new onboarding flow"
type textarea "x"
type textarea "Turns oThe new onboarding flow"
type textarea "x"
type textarea "Turns onThe new onboarding flow"
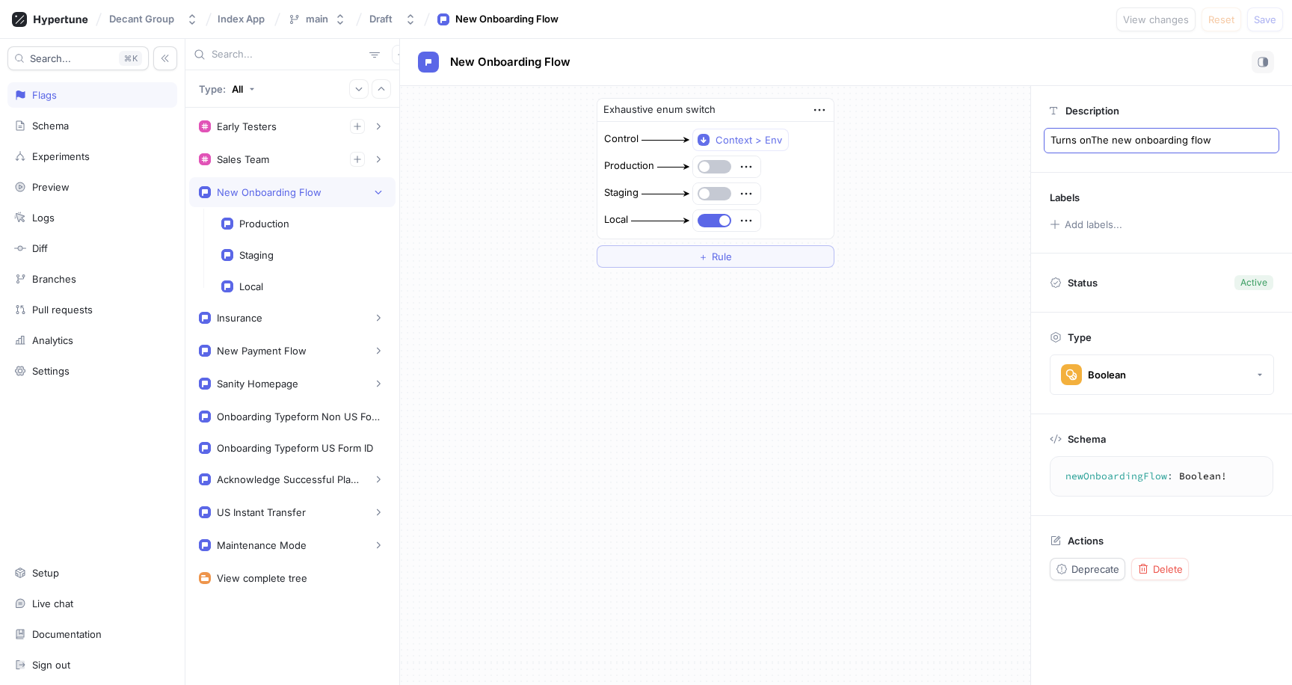
type textarea "x"
type textarea "Turns on/The new onboarding flow"
type textarea "x"
type textarea "Turns onThe new onboarding flow"
type textarea "x"
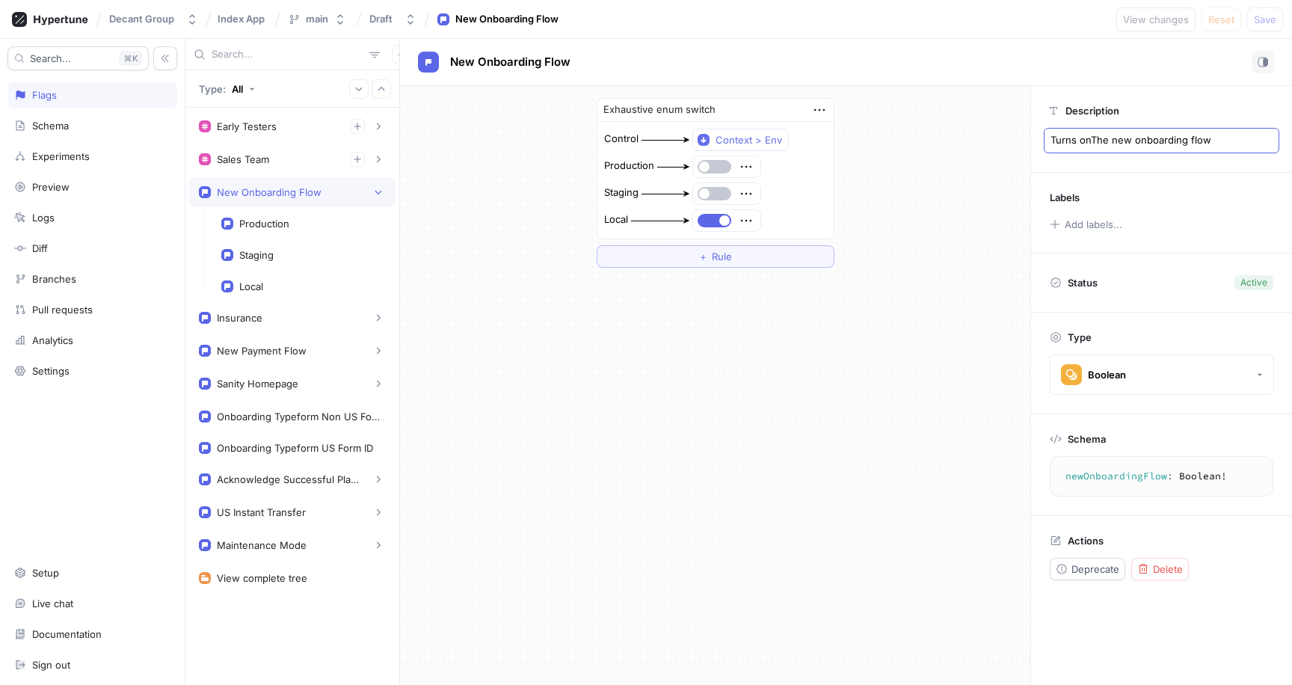
type textarea "Turns on The new onboarding flow"
type textarea "x"
type textarea "Turns on the new onboarding flow"
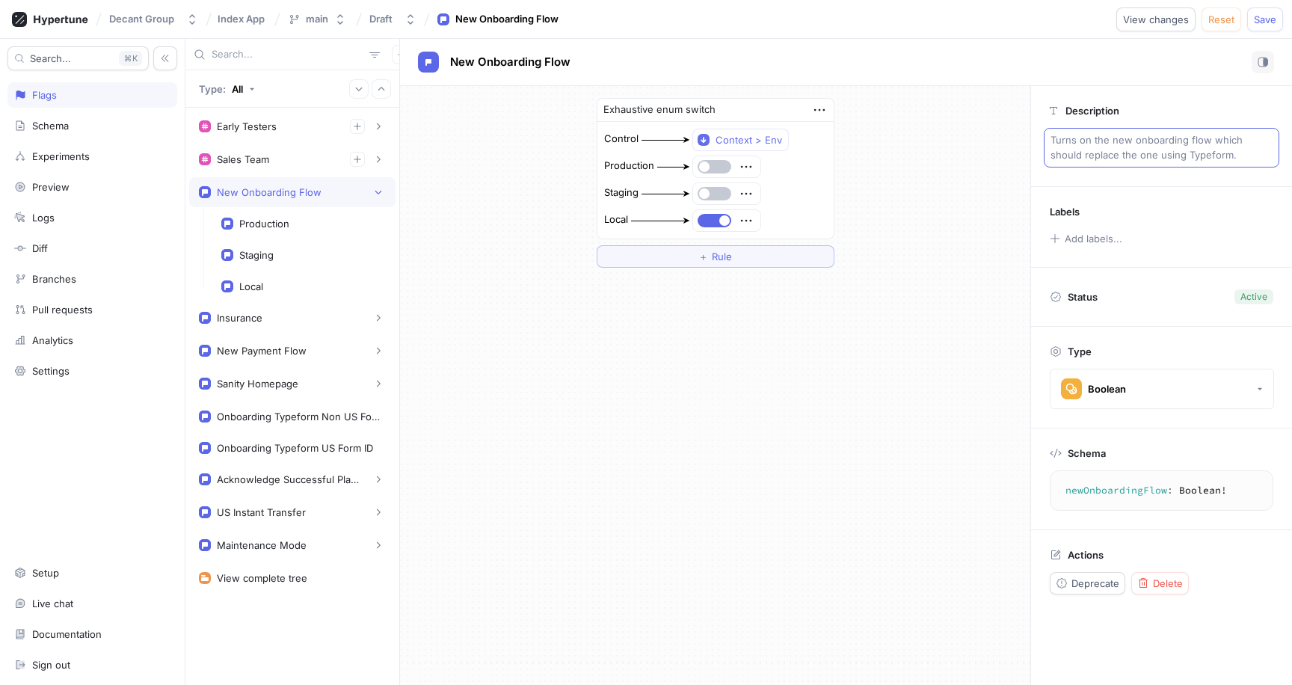
click at [1218, 152] on p "Turns on the new onboarding flow which should replace the one using Typeform." at bounding box center [1162, 148] width 236 height 40
click at [1086, 153] on textarea "Turns on the new onboarding flow which should replace the one using Typeform." at bounding box center [1162, 148] width 236 height 40
click at [1068, 156] on textarea "Turns on the new onboarding flow which should replace the one using Typeform." at bounding box center [1162, 148] width 236 height 40
click at [1237, 155] on textarea "Turns on the new onboarding flow which replaces the one using Typeform." at bounding box center [1162, 148] width 236 height 40
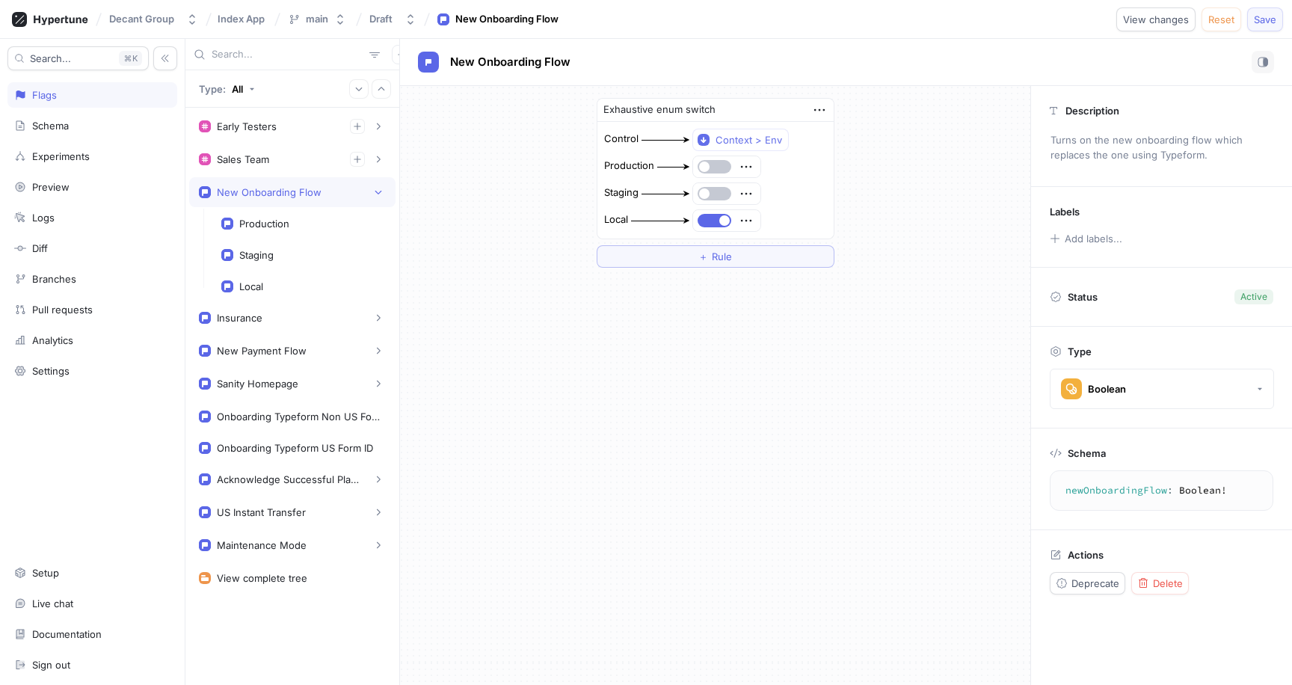
click at [1268, 19] on span "Save" at bounding box center [1265, 19] width 22 height 9
click at [692, 22] on div "Decant Group Index App main Draft New Onboarding Flow View changes Reset Save C…" at bounding box center [646, 19] width 1292 height 39
click at [684, 430] on div "Exhaustive enum switch Control Context > Env Production Staging Local ＋ Rule" at bounding box center [715, 385] width 630 height 599
